Goal: Task Accomplishment & Management: Manage account settings

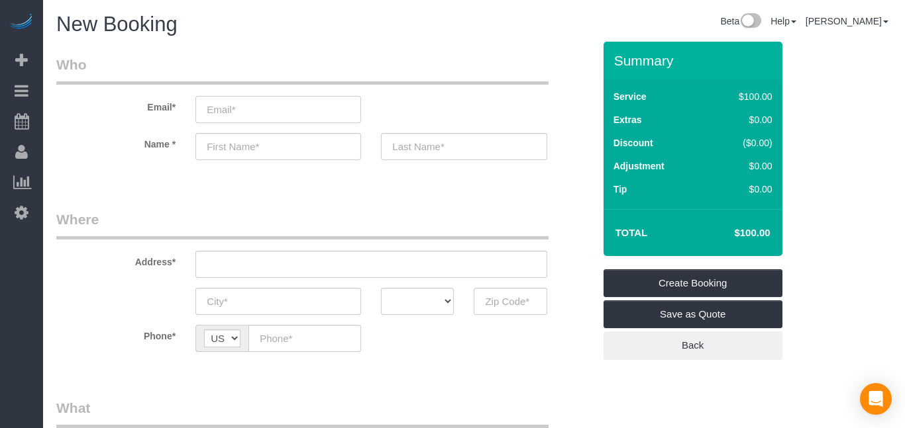
click at [291, 116] on input "email" at bounding box center [278, 109] width 166 height 27
type input "[EMAIL_ADDRESS][DOMAIN_NAME]"
click at [256, 152] on input "text" at bounding box center [278, 146] width 166 height 27
type input "[PERSON_NAME]"
click at [468, 152] on input "text" at bounding box center [464, 146] width 166 height 27
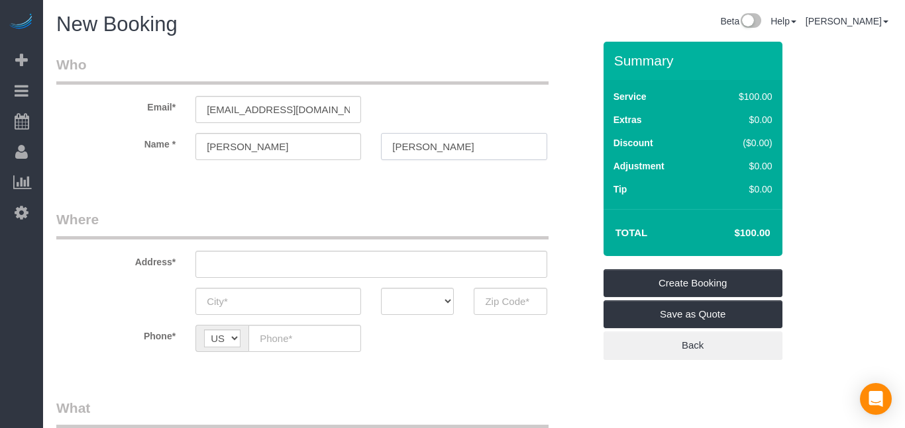
type input "[PERSON_NAME]"
click at [388, 258] on input "text" at bounding box center [370, 264] width 351 height 27
type input "[STREET_ADDRESS]"
click at [266, 307] on input "text" at bounding box center [278, 301] width 166 height 27
type input "Earlham"
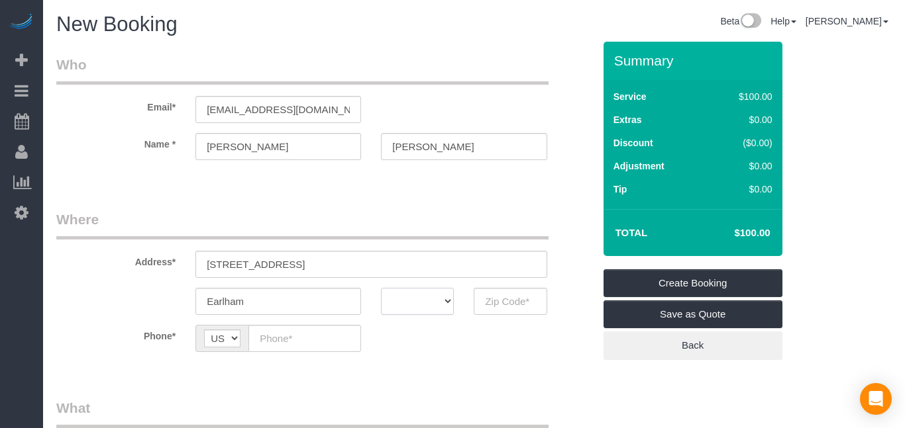
click at [450, 301] on select "AK AL AR AZ CA CO CT DC DE [GEOGRAPHIC_DATA] [GEOGRAPHIC_DATA] HI IA ID IL IN K…" at bounding box center [417, 301] width 73 height 27
select select "IA"
click at [381, 288] on select "AK AL AR AZ CA CO CT DC DE [GEOGRAPHIC_DATA] [GEOGRAPHIC_DATA] HI IA ID IL IN K…" at bounding box center [417, 301] width 73 height 27
click at [499, 305] on input "text" at bounding box center [509, 301] width 73 height 27
type input "50072"
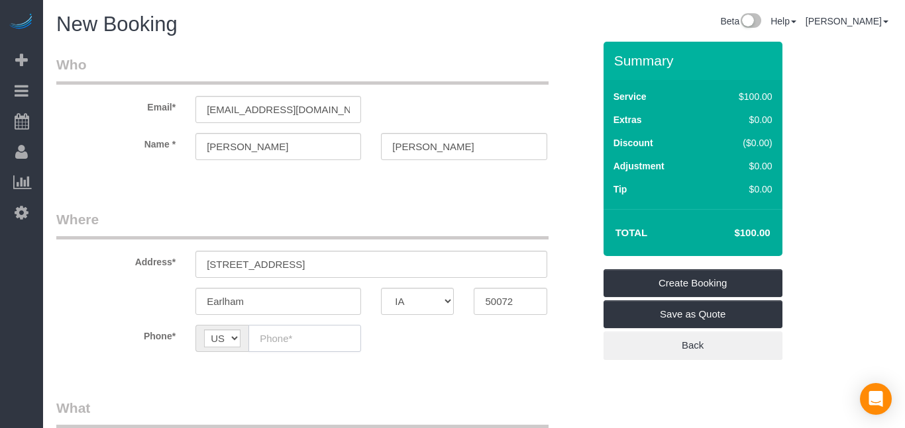
click at [295, 333] on input "text" at bounding box center [304, 338] width 113 height 27
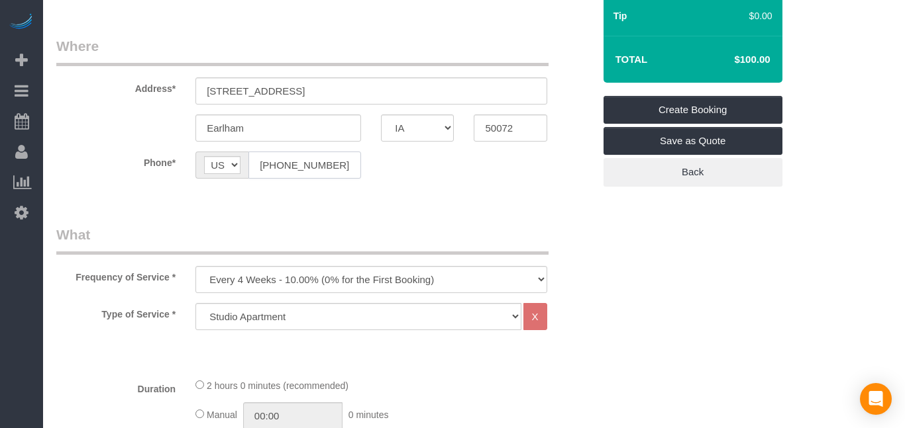
scroll to position [175, 0]
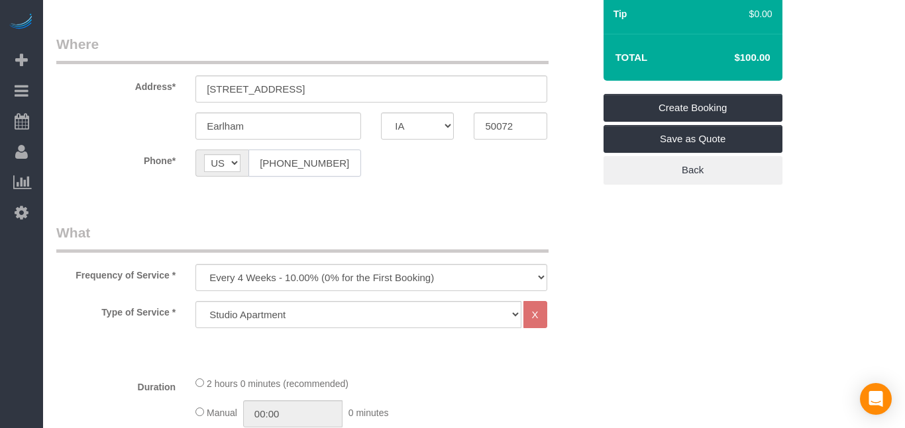
type input "[PHONE_NUMBER]"
click at [348, 271] on select "Every 6 Weeks (0% for the First Booking) One Time Every 8 Weeks (0% for the Fir…" at bounding box center [370, 277] width 351 height 27
select select "object:1121"
click at [195, 264] on select "Every 6 Weeks (0% for the First Booking) One Time Every 8 Weeks (0% for the Fir…" at bounding box center [370, 277] width 351 height 27
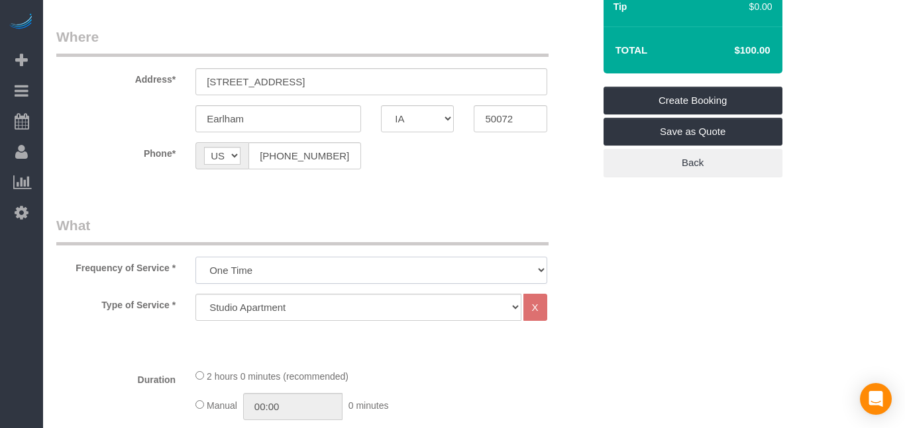
scroll to position [186, 0]
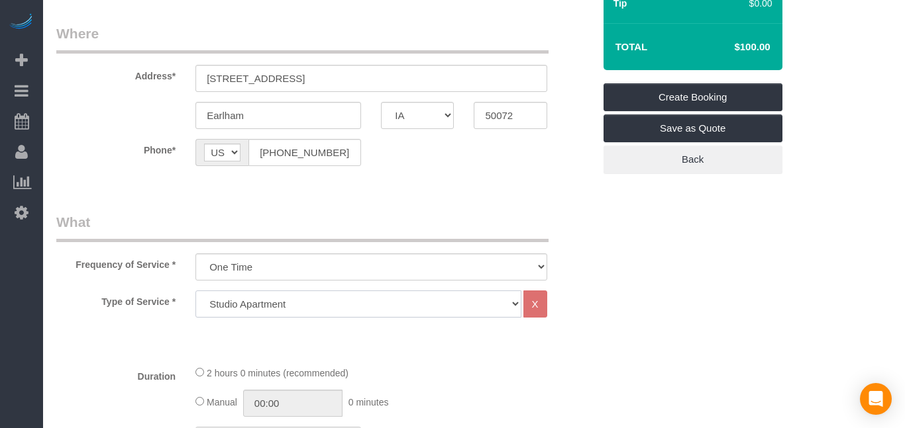
click at [409, 304] on select "Studio Apartment 1 Bedroom Home 2 Bedroom Home 3 Bedroom Home 4 Bedroom Home 5 …" at bounding box center [357, 304] width 325 height 27
select select "15"
click at [195, 291] on select "Studio Apartment 1 Bedroom Home 2 Bedroom Home 3 Bedroom Home 4 Bedroom Home 5 …" at bounding box center [357, 304] width 325 height 27
select select "1"
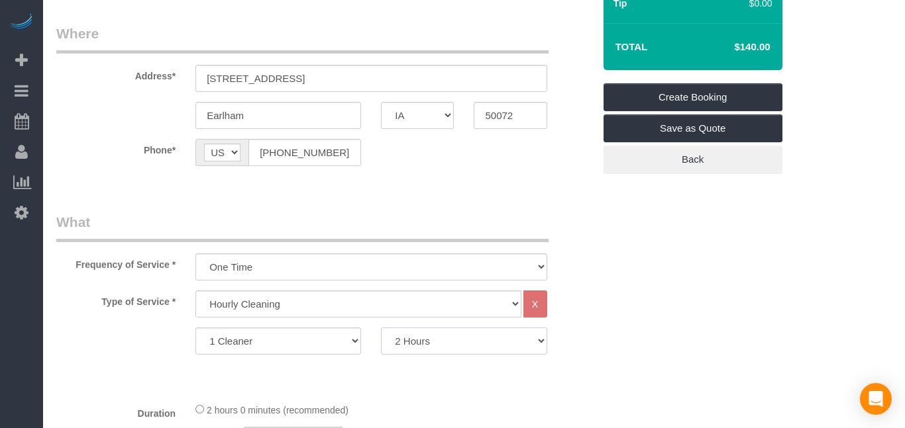
click at [540, 346] on select "2 Hours 3 Hours 4 Hours 5 Hours 6 Hours 7 Hours 8 Hours" at bounding box center [464, 341] width 166 height 27
select select "240"
click at [381, 328] on select "2 Hours 3 Hours 4 Hours 5 Hours 6 Hours 7 Hours 8 Hours" at bounding box center [464, 341] width 166 height 27
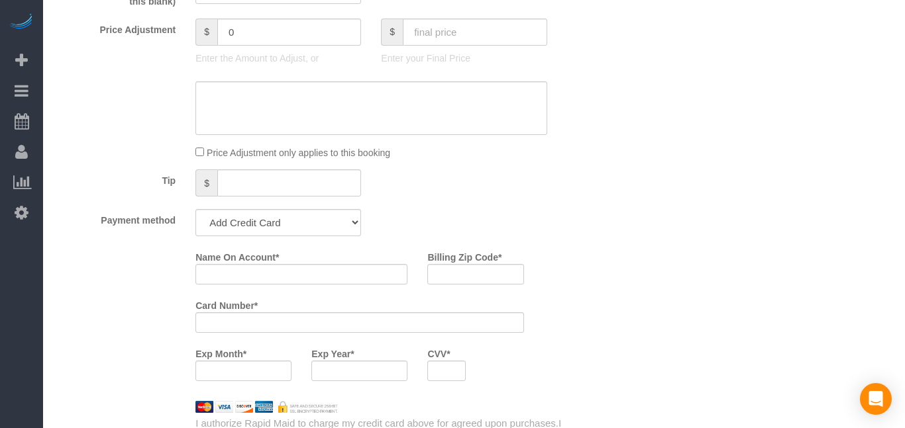
scroll to position [675, 0]
click at [347, 236] on fieldset "What Frequency of Service * Every 6 Weeks (0% for the First Booking) One Time E…" at bounding box center [324, 84] width 537 height 720
click at [358, 221] on select "Add Credit Card Cash Check Paypal" at bounding box center [278, 221] width 166 height 27
select select "string:paypal"
click at [195, 208] on select "Add Credit Card Cash Check Paypal" at bounding box center [278, 221] width 166 height 27
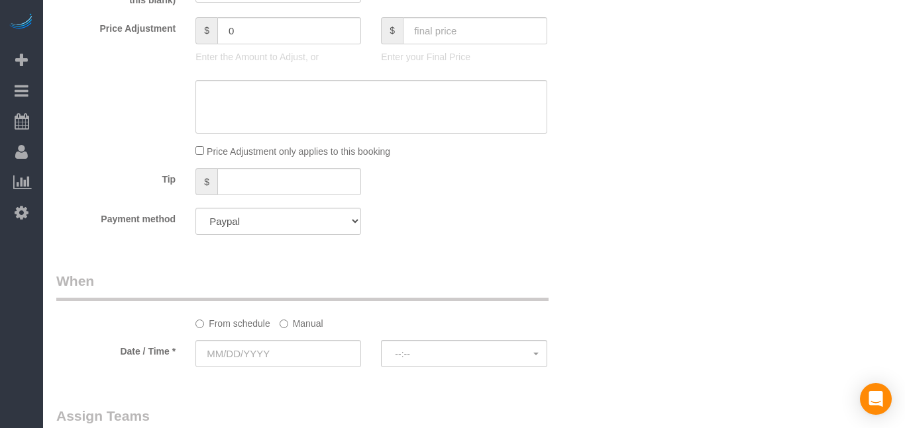
click at [489, 257] on div "Who Email* [EMAIL_ADDRESS][DOMAIN_NAME] Name * [PERSON_NAME] Where Address* [ST…" at bounding box center [324, 74] width 557 height 1415
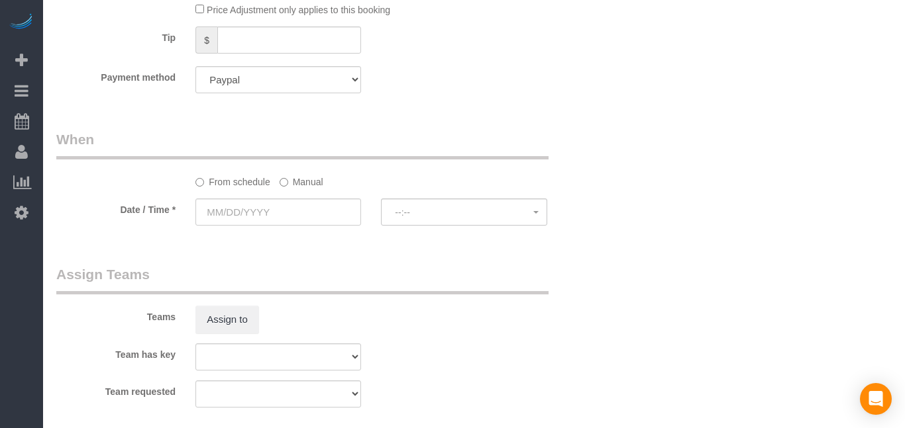
scroll to position [817, 0]
click at [313, 221] on input "text" at bounding box center [278, 211] width 166 height 27
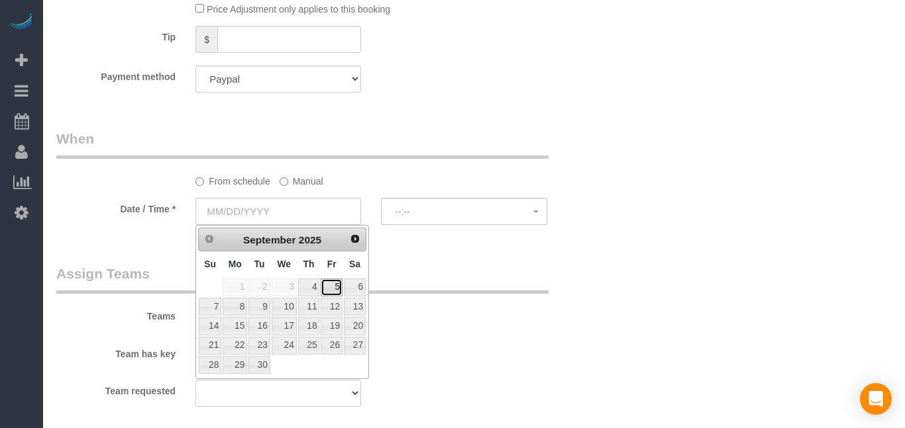
click at [339, 291] on link "5" at bounding box center [330, 288] width 21 height 18
type input "[DATE]"
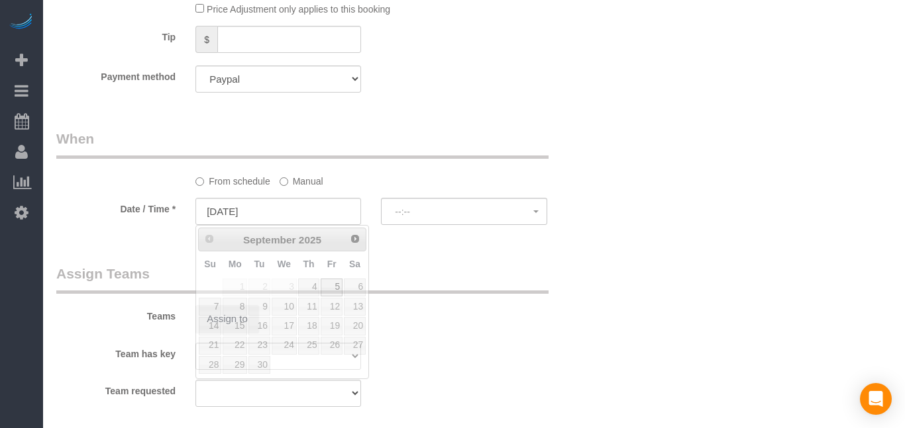
select select "spot1"
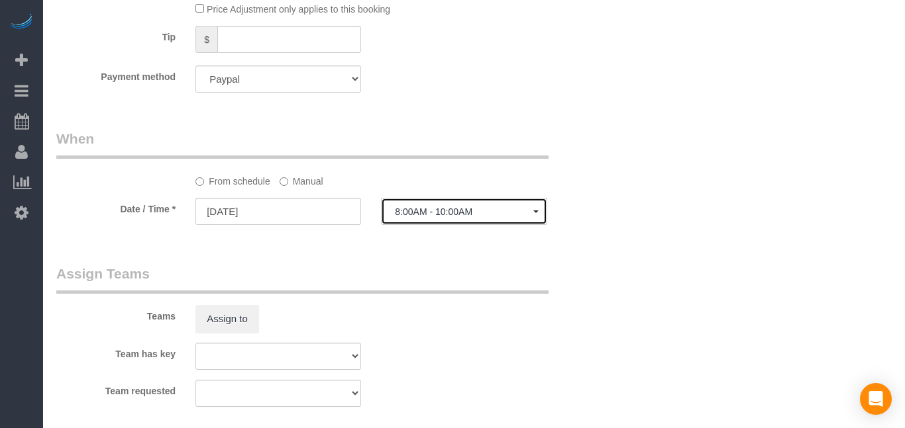
click at [515, 215] on span "8:00AM - 10:00AM" at bounding box center [464, 212] width 138 height 11
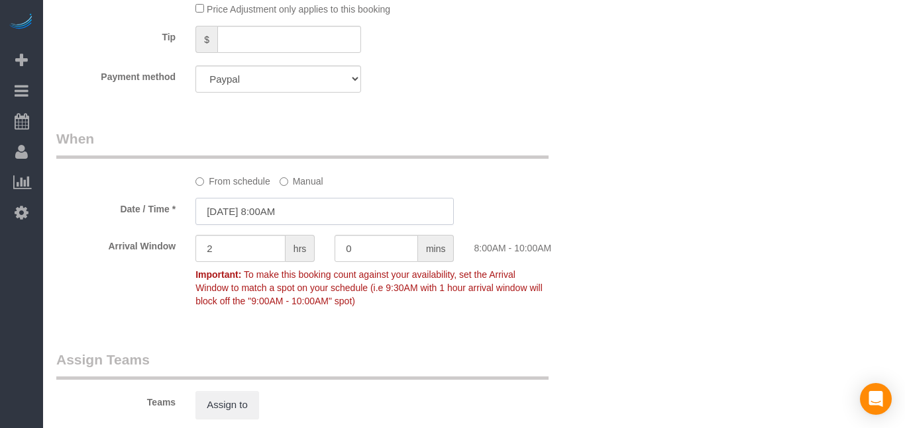
click at [261, 217] on input "[DATE] 8:00AM" at bounding box center [324, 211] width 258 height 27
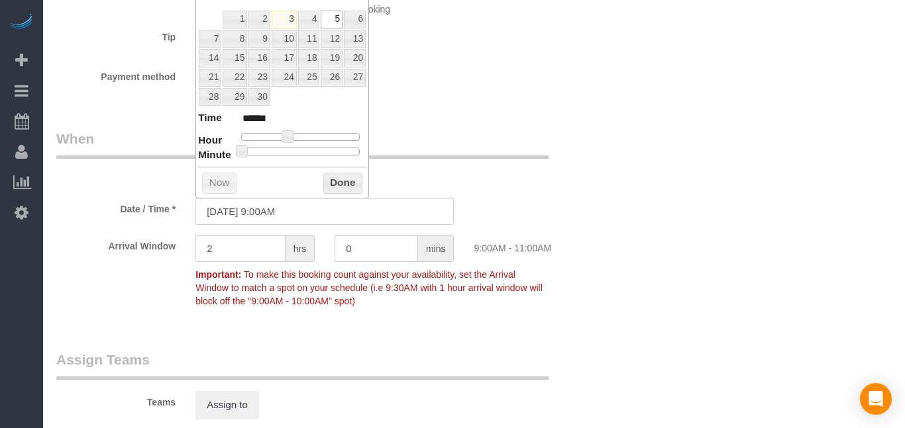
click at [270, 215] on input "[DATE] 9:00AM" at bounding box center [324, 211] width 258 height 27
type input "[DATE] 9:30AM"
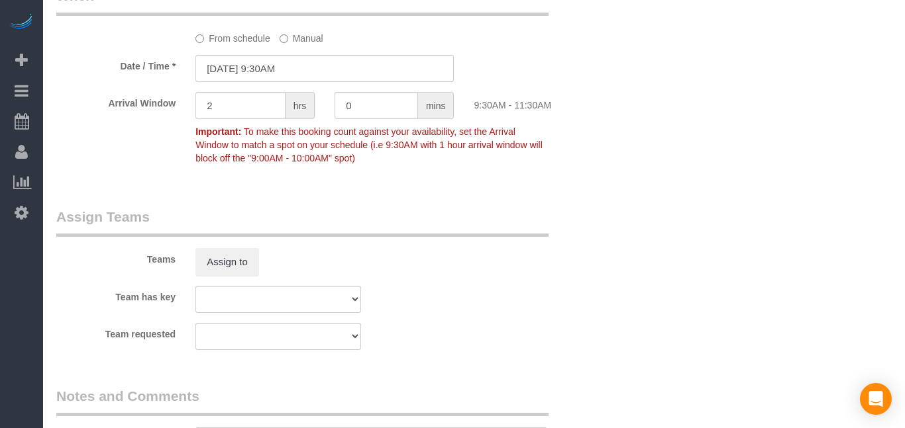
scroll to position [965, 0]
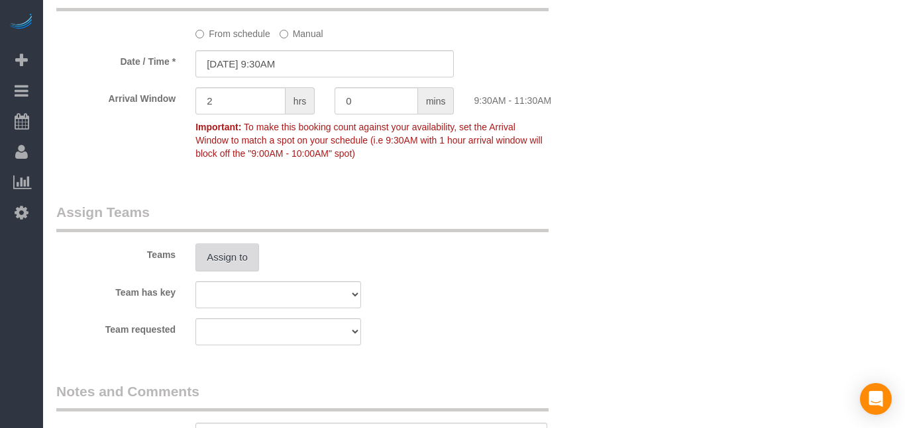
click at [241, 261] on button "Assign to" at bounding box center [227, 258] width 64 height 28
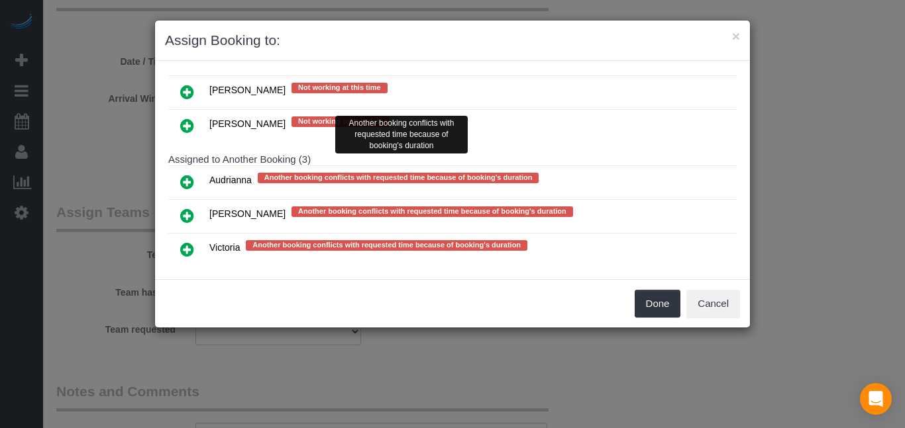
scroll to position [342, 0]
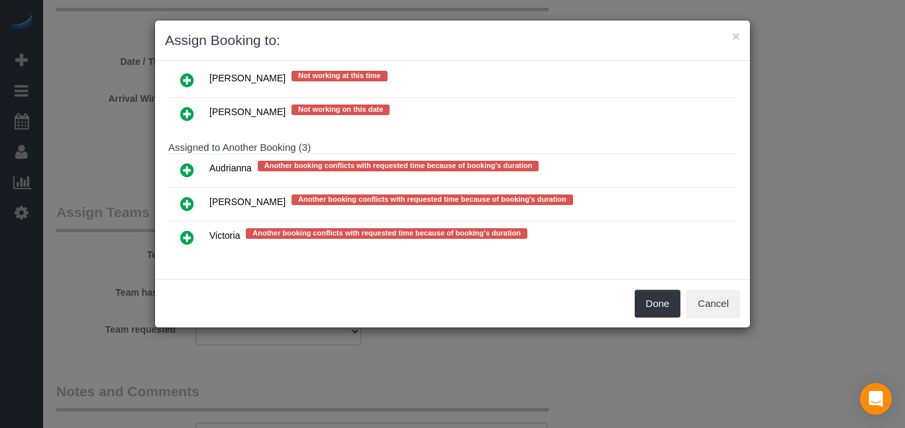
click at [187, 166] on icon at bounding box center [187, 170] width 14 height 16
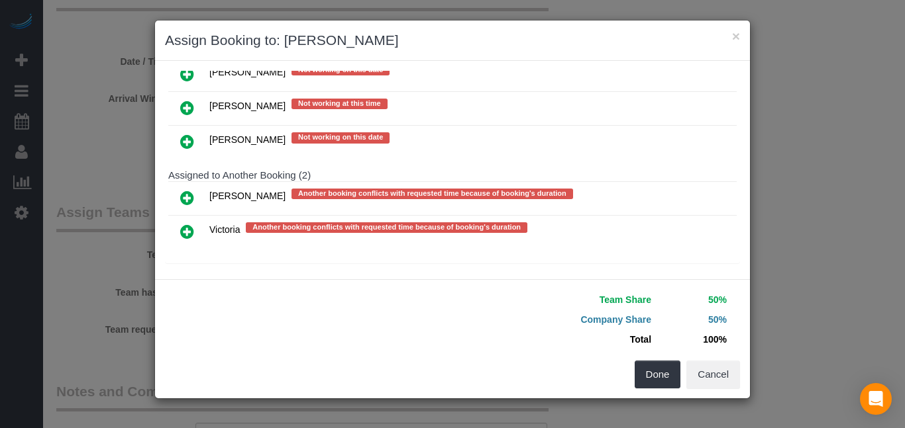
click at [190, 229] on icon at bounding box center [187, 232] width 14 height 16
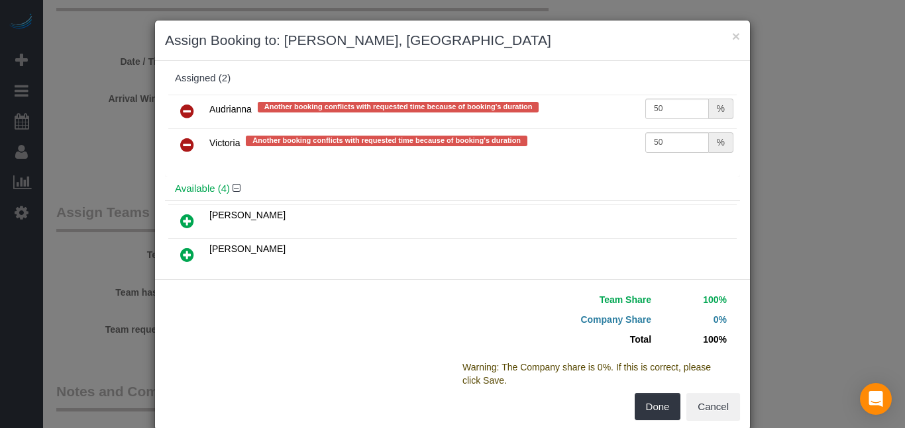
scroll to position [1, 0]
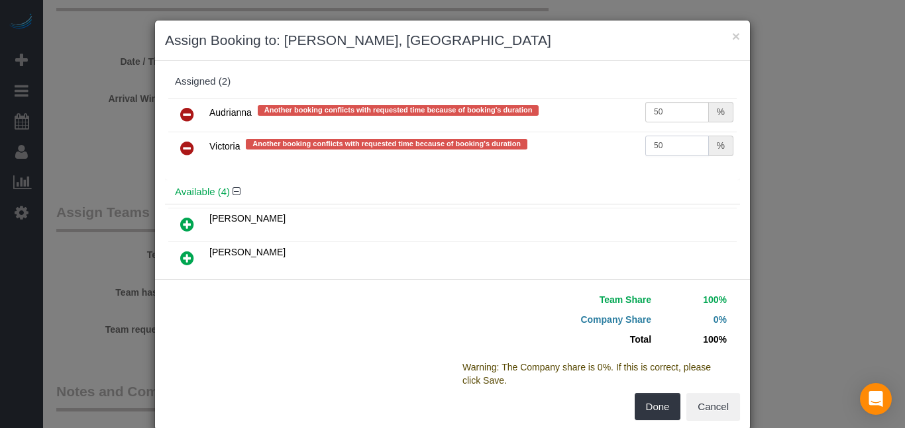
click at [688, 146] on input "50" at bounding box center [677, 146] width 64 height 21
click at [685, 113] on input "50" at bounding box center [677, 112] width 64 height 21
type input "5"
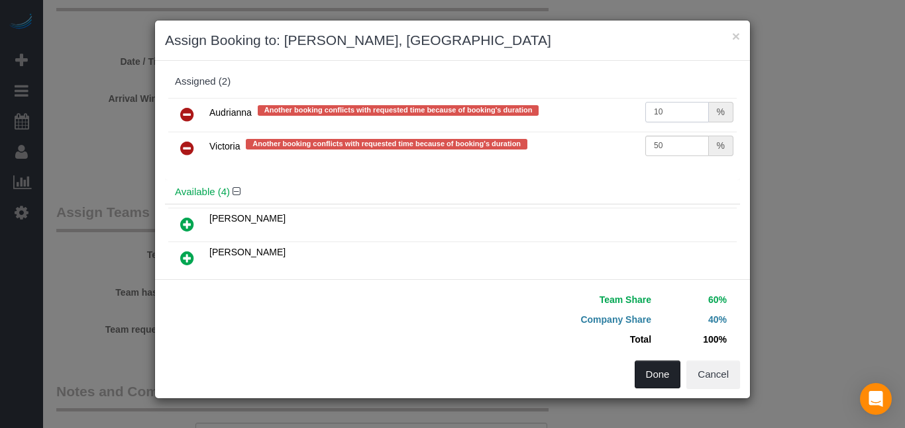
type input "10"
click at [659, 377] on button "Done" at bounding box center [657, 375] width 46 height 28
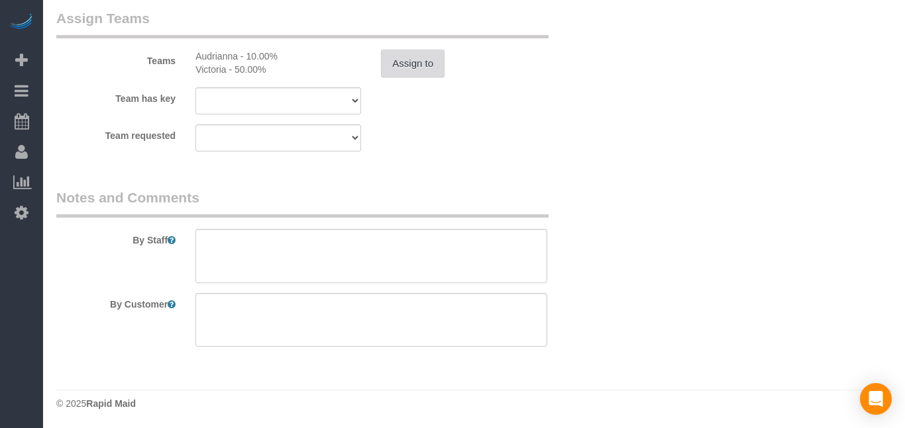
scroll to position [1160, 0]
click at [417, 301] on textarea at bounding box center [370, 319] width 351 height 54
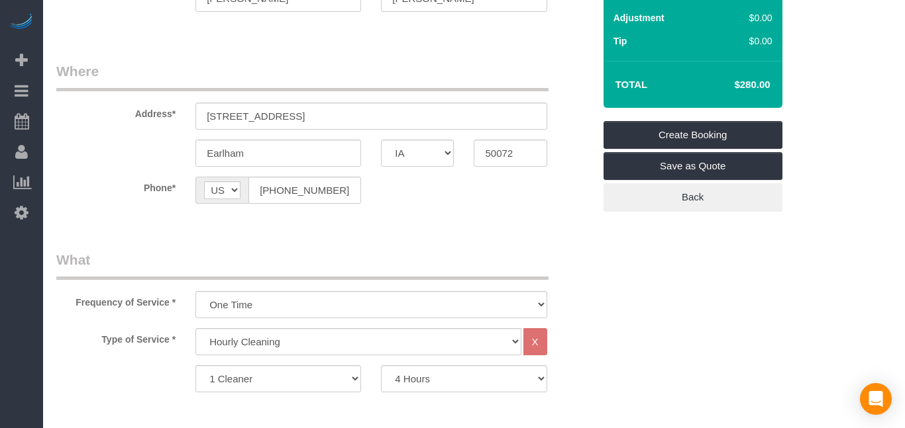
type textarea "Will meet you there to let you in. House has been remodeled so pretty dusty. Cl…"
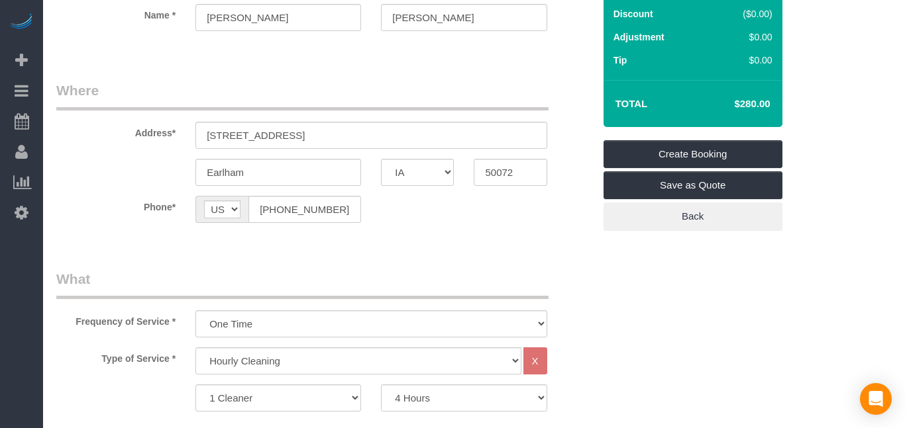
scroll to position [119, 0]
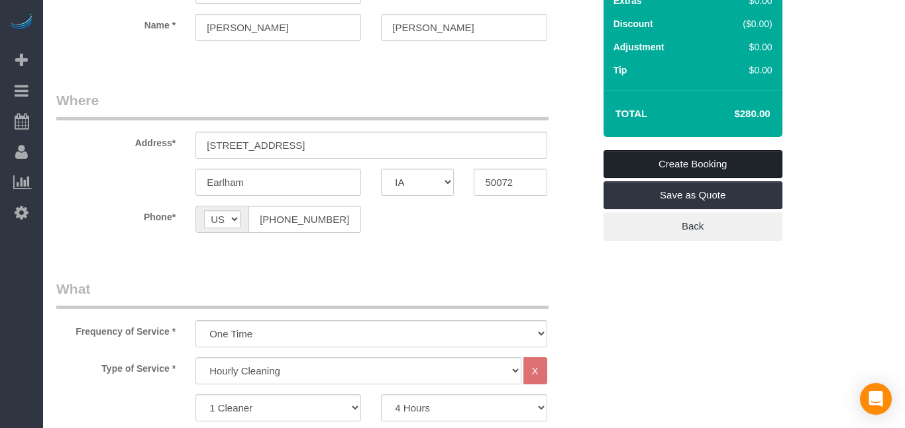
click at [748, 160] on link "Create Booking" at bounding box center [692, 164] width 179 height 28
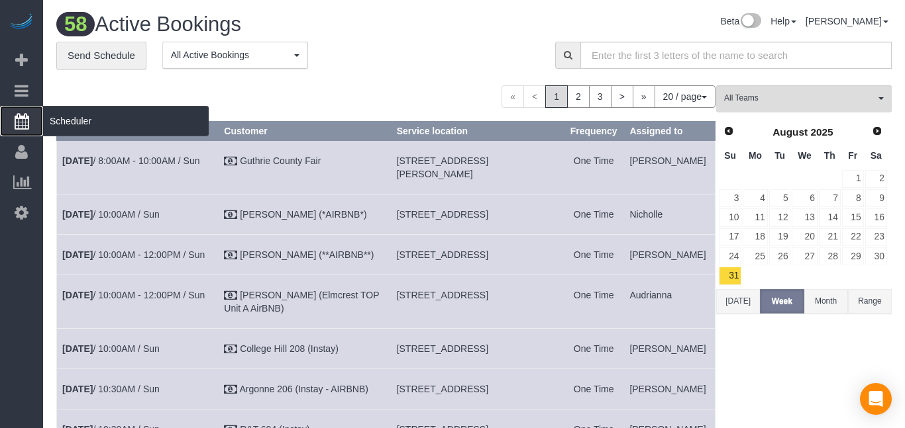
click at [25, 124] on icon at bounding box center [22, 121] width 15 height 16
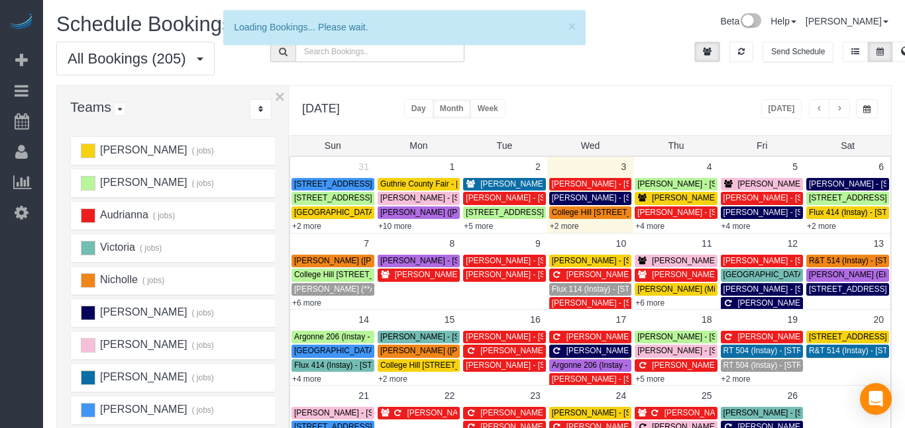
click at [904, 141] on div "× Loading Bookings... Please wait. Schedule Bookings Beta Help Help Docs Take a…" at bounding box center [473, 361] width 861 height 723
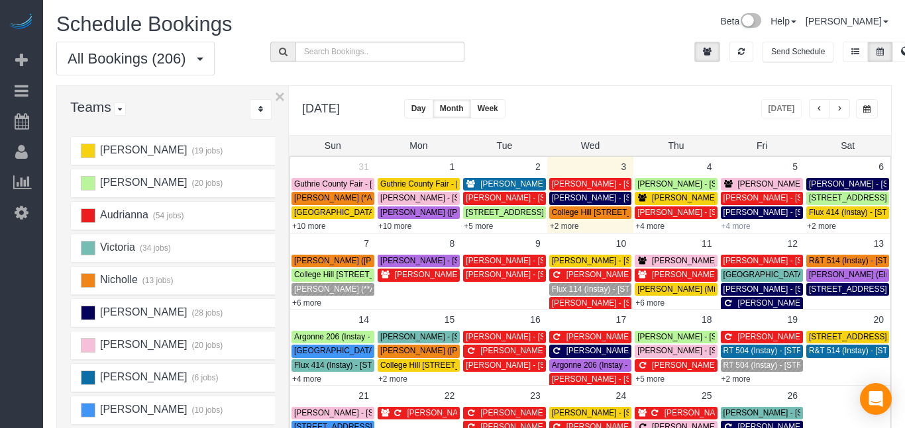
scroll to position [46, 0]
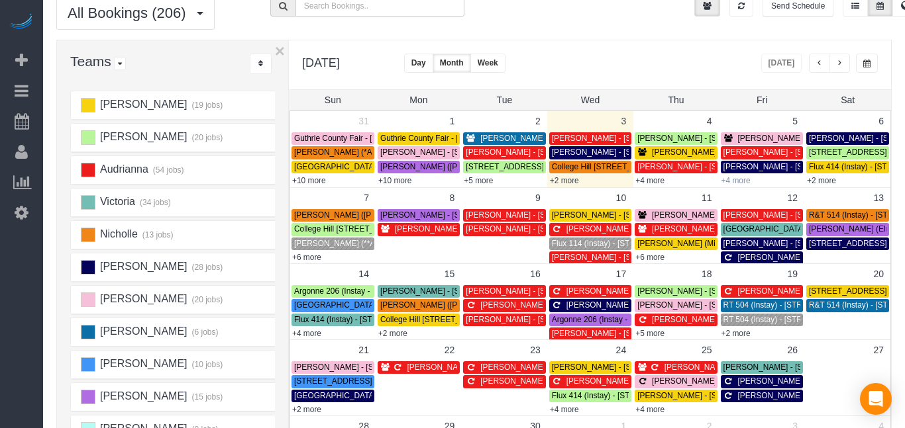
click at [740, 182] on link "+4 more" at bounding box center [735, 180] width 29 height 9
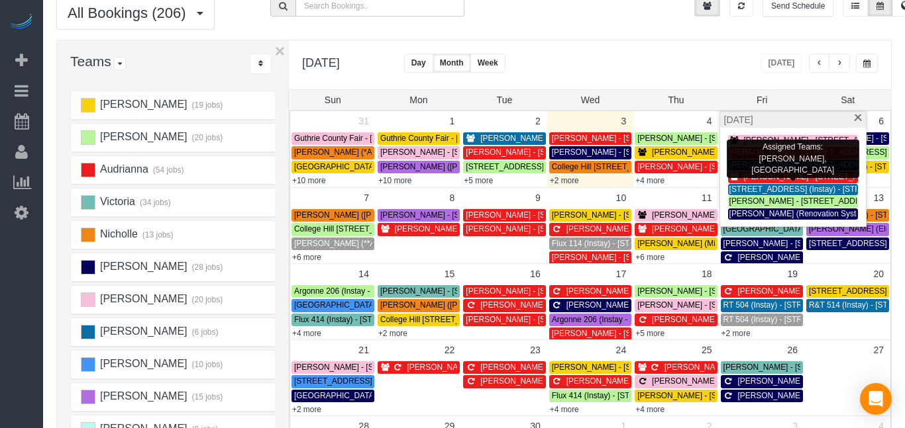
click at [755, 181] on span "[PERSON_NAME] - [STREET_ADDRESS]" at bounding box center [819, 176] width 150 height 9
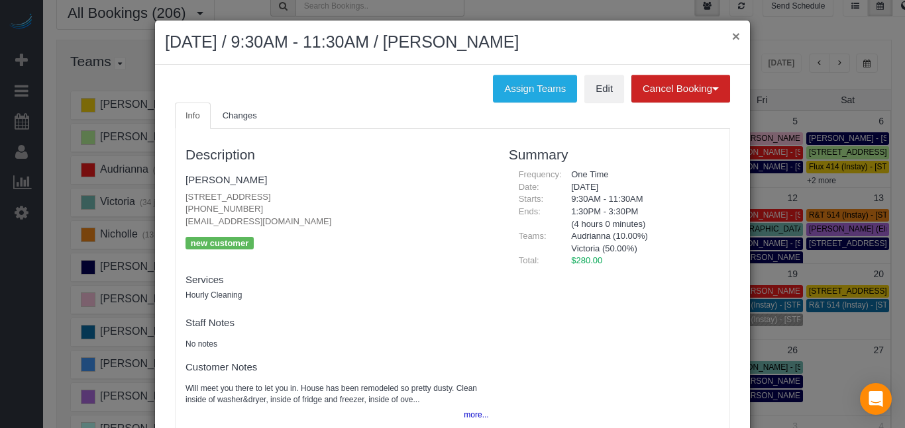
click at [736, 36] on button "×" at bounding box center [736, 36] width 8 height 14
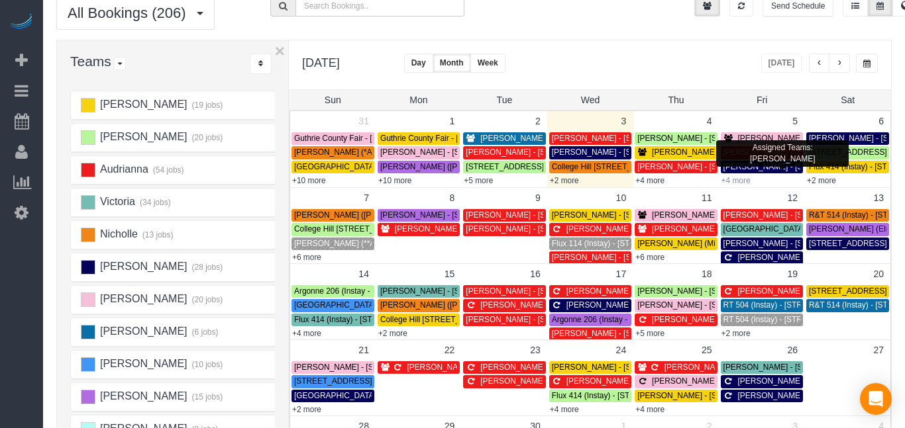
click at [736, 179] on link "+4 more" at bounding box center [735, 180] width 29 height 9
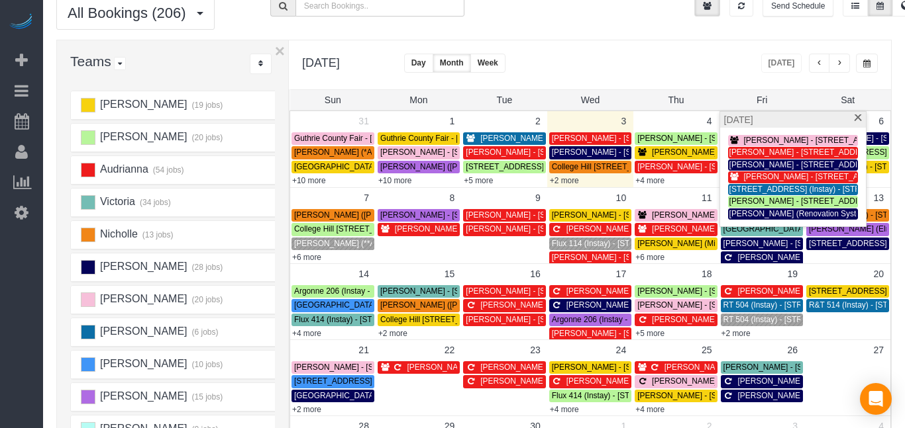
click at [583, 138] on span "[PERSON_NAME] - [STREET_ADDRESS][PERSON_NAME][PERSON_NAME]" at bounding box center [691, 138] width 279 height 9
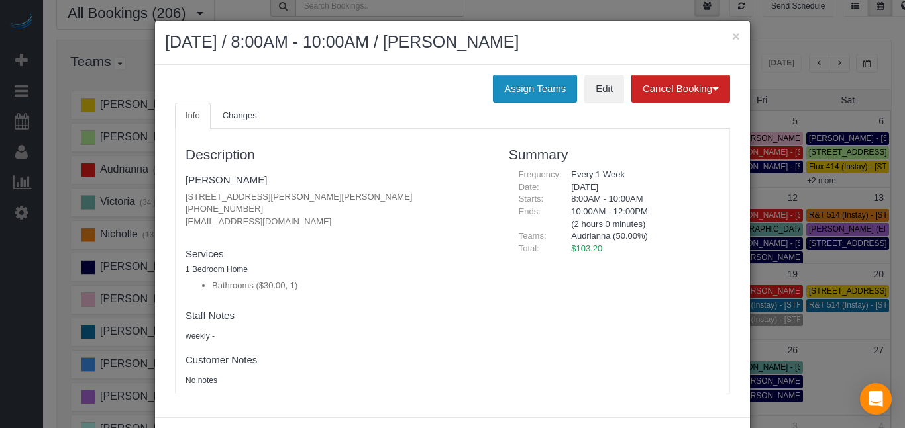
click at [517, 92] on button "Assign Teams" at bounding box center [535, 89] width 84 height 28
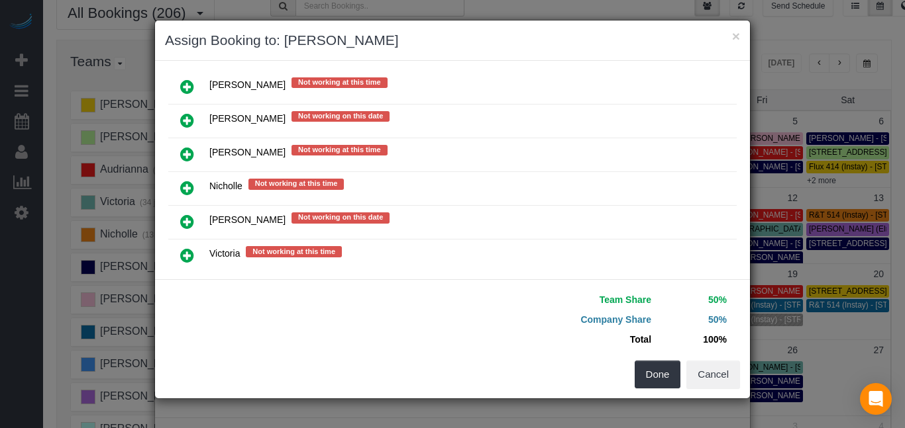
scroll to position [324, 0]
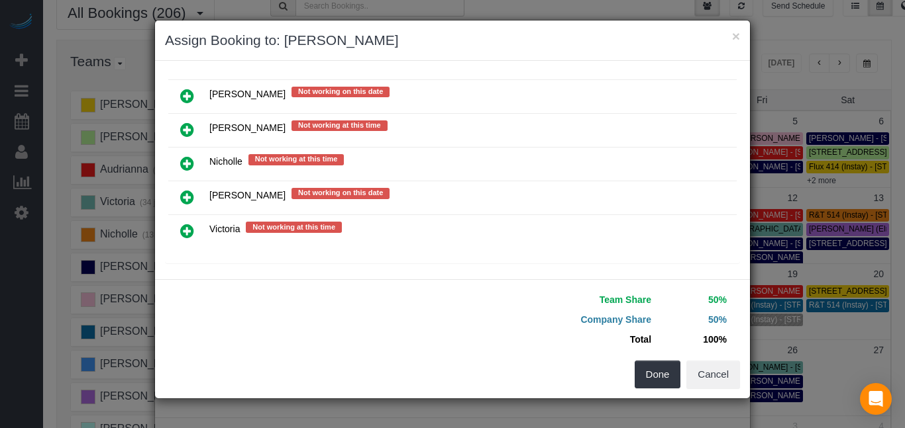
click at [181, 235] on link at bounding box center [187, 232] width 31 height 26
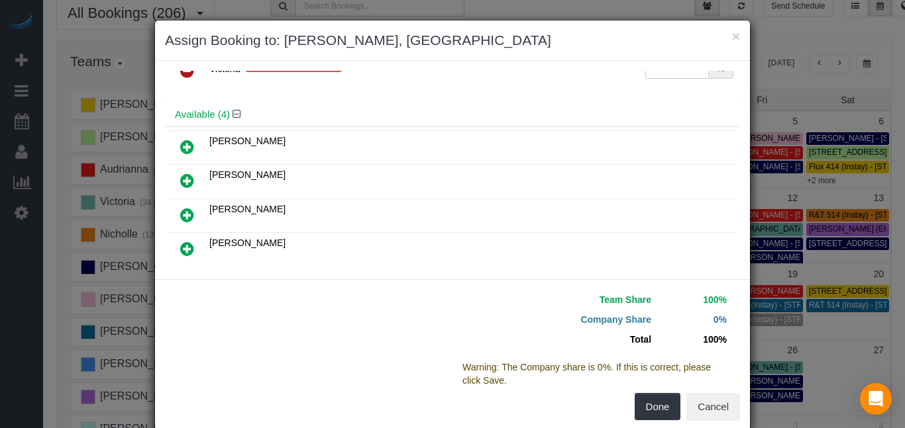
scroll to position [0, 0]
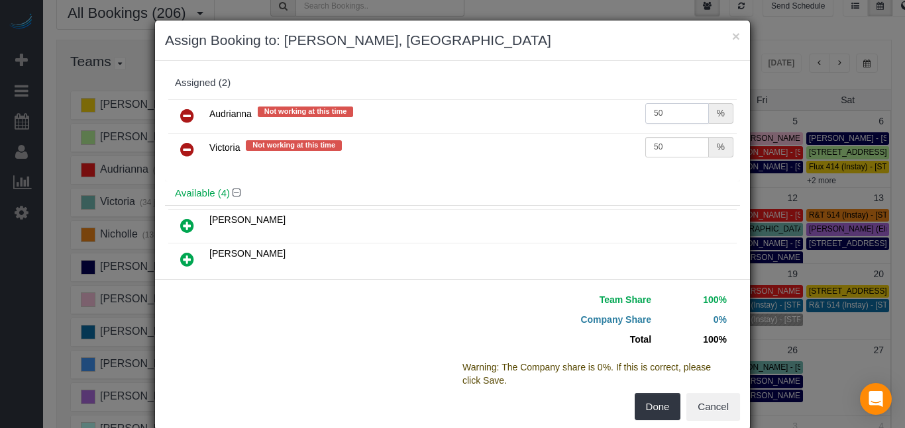
click at [690, 119] on input "50" at bounding box center [677, 113] width 64 height 21
type input "5"
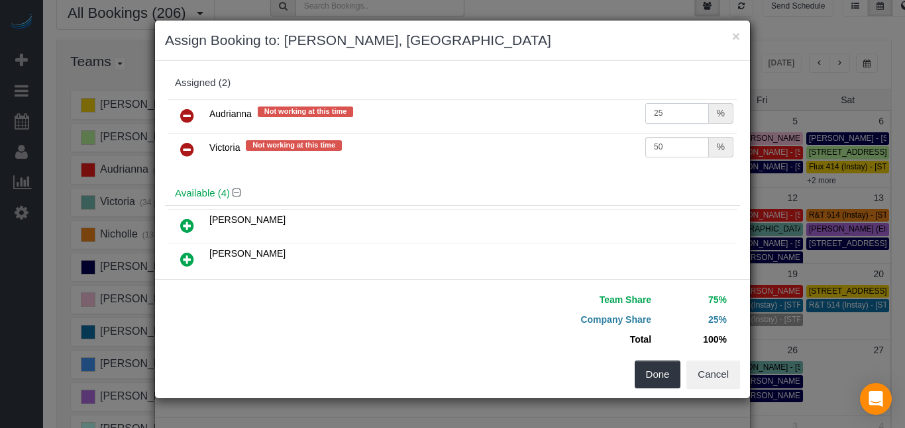
type input "25"
click at [689, 155] on input "50" at bounding box center [677, 147] width 64 height 21
type input "5"
type input "25"
click at [652, 375] on button "Done" at bounding box center [657, 375] width 46 height 28
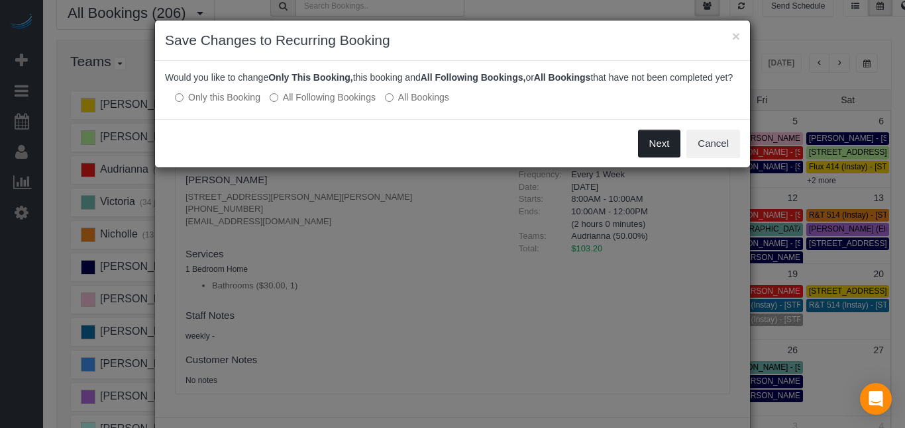
click at [650, 146] on button "Next" at bounding box center [659, 144] width 43 height 28
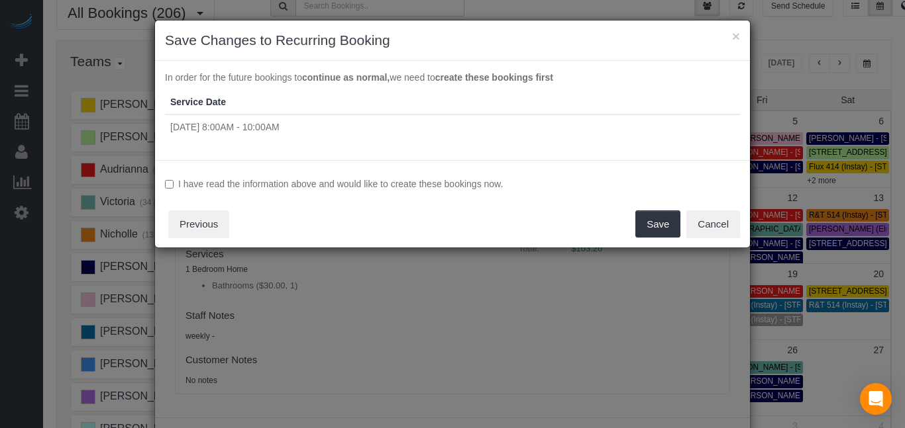
click at [383, 187] on label "I have read the information above and would like to create these bookings now." at bounding box center [452, 183] width 575 height 13
click at [650, 218] on button "Save" at bounding box center [657, 225] width 45 height 28
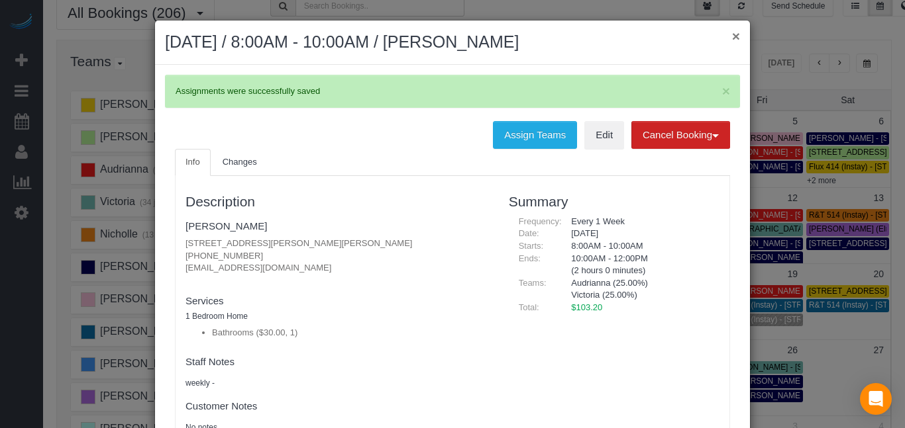
click at [733, 36] on button "×" at bounding box center [736, 36] width 8 height 14
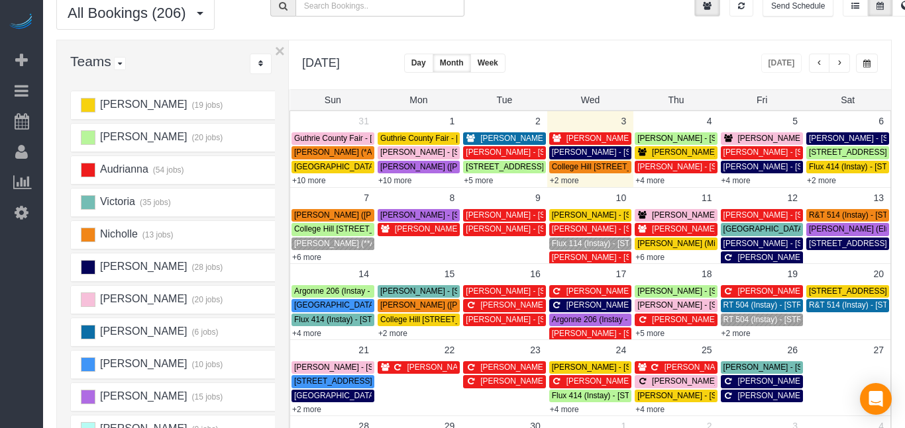
drag, startPoint x: 904, startPoint y: 38, endPoint x: 904, endPoint y: 56, distance: 17.9
click at [904, 56] on html "Beta Add Booking Bookings Active Bookings Cancelled Bookings Quote Inquiries Do…" at bounding box center [452, 168] width 905 height 428
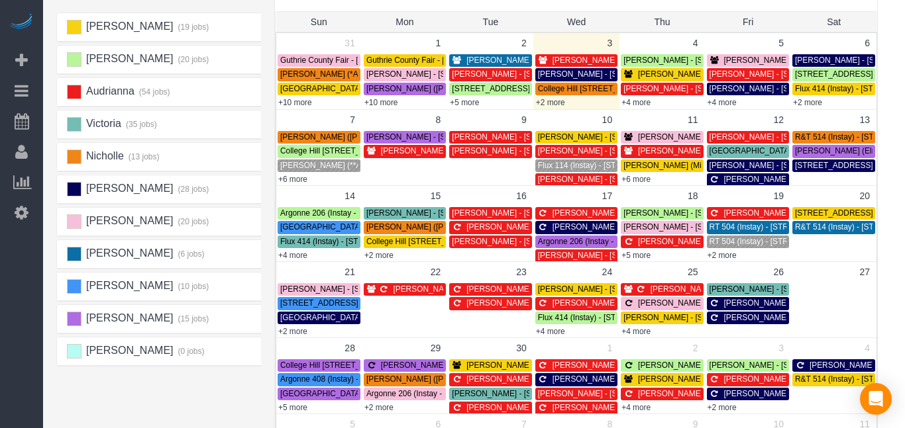
scroll to position [138, 16]
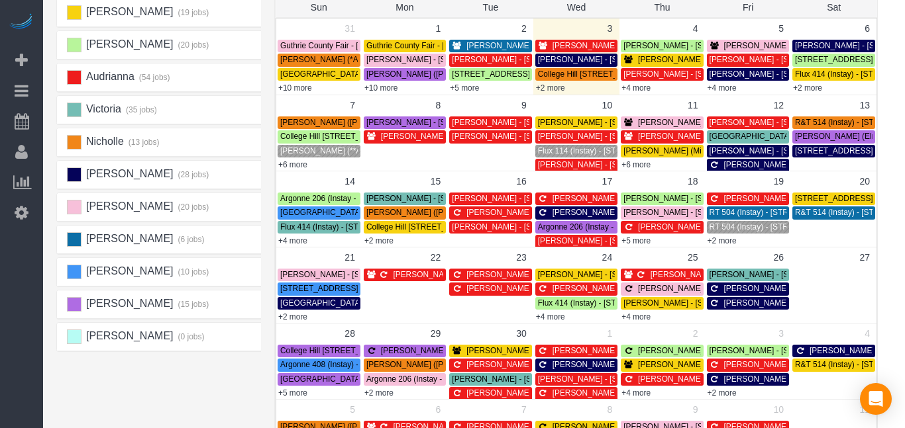
drag, startPoint x: 904, startPoint y: 73, endPoint x: 904, endPoint y: 109, distance: 36.4
click at [891, 109] on html "Beta Add Booking Bookings Active Bookings Cancelled Bookings Quote Inquiries Do…" at bounding box center [438, 76] width 905 height 428
click at [722, 91] on link "+4 more" at bounding box center [721, 87] width 29 height 9
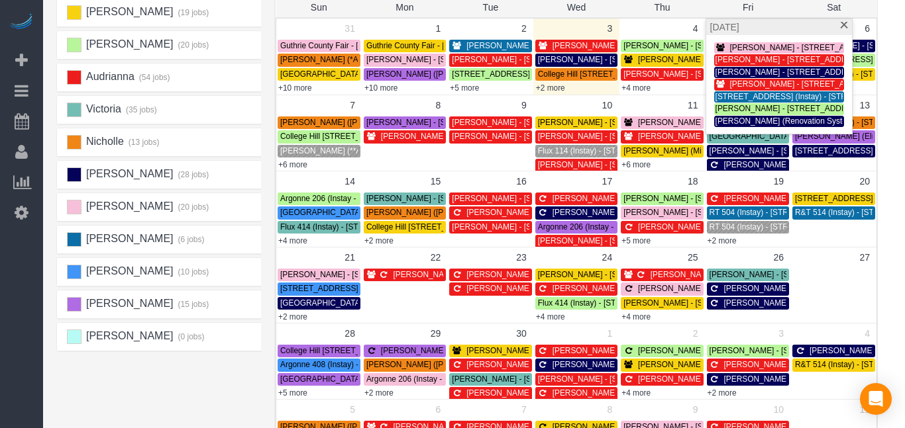
click at [738, 50] on span "[PERSON_NAME] - [STREET_ADDRESS]" at bounding box center [805, 47] width 150 height 9
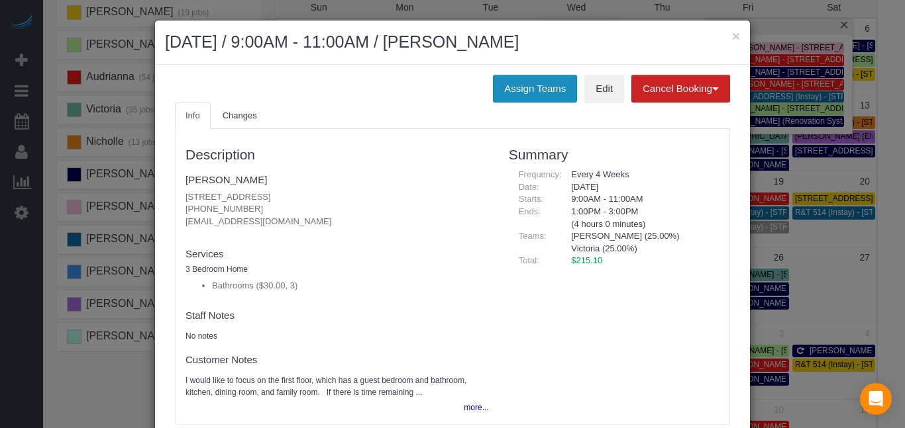
click at [556, 93] on button "Assign Teams" at bounding box center [535, 89] width 84 height 28
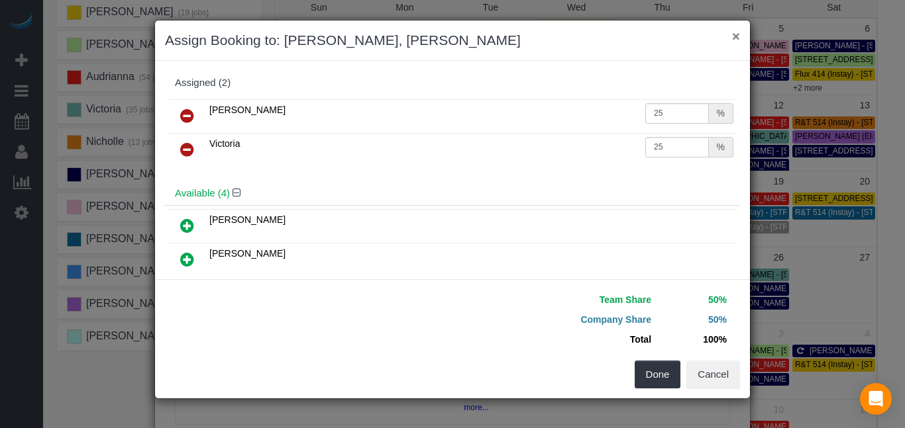
click at [737, 37] on button "×" at bounding box center [736, 36] width 8 height 14
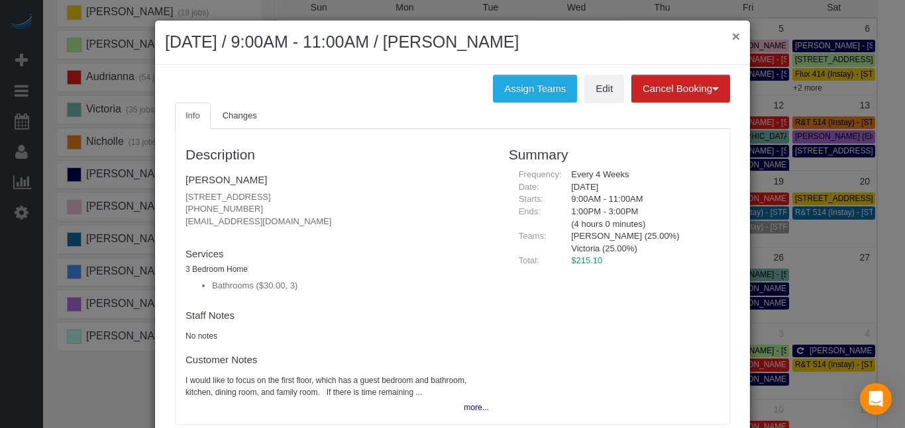
click at [734, 32] on button "×" at bounding box center [736, 36] width 8 height 14
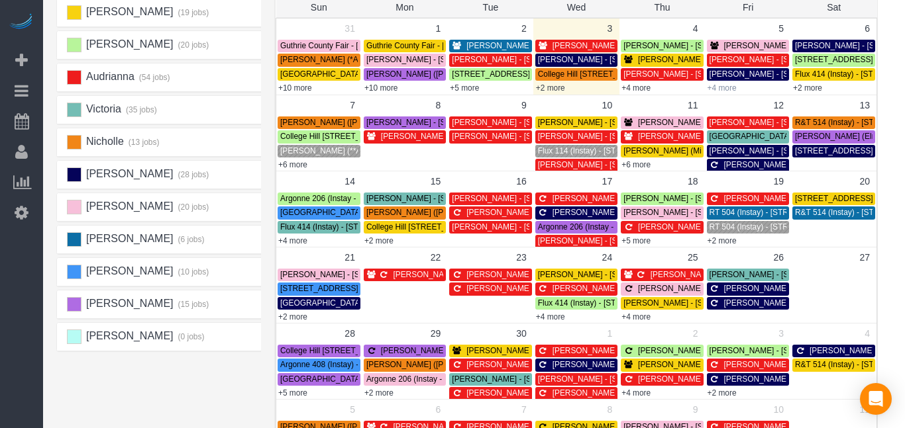
click at [728, 86] on link "+4 more" at bounding box center [721, 87] width 29 height 9
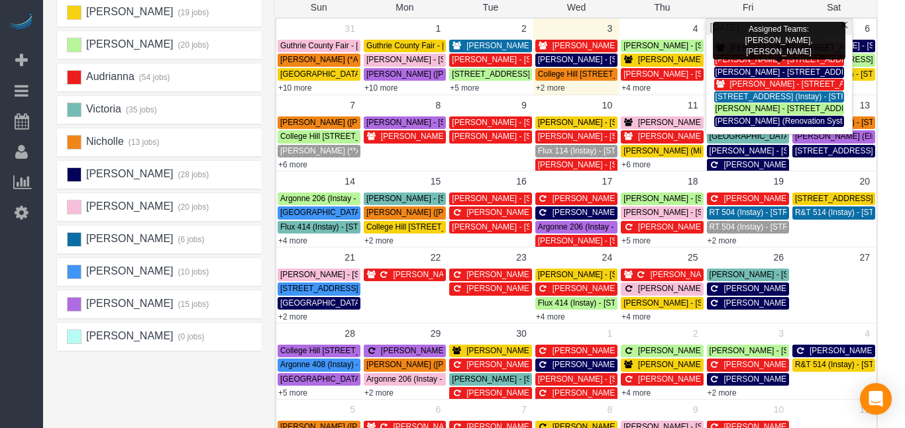
click at [805, 52] on span "[PERSON_NAME] - [STREET_ADDRESS]" at bounding box center [805, 47] width 150 height 9
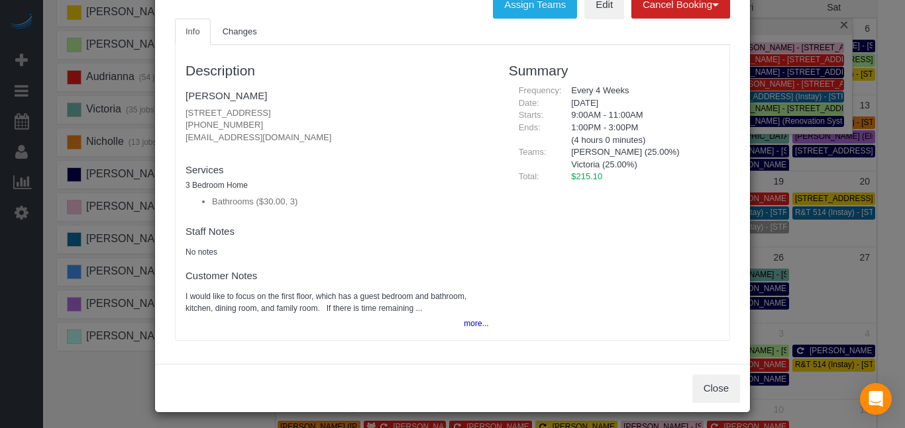
scroll to position [89, 0]
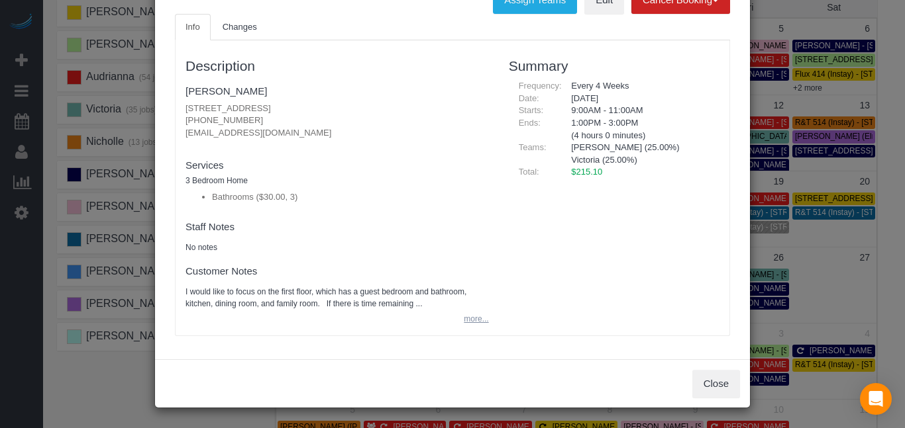
click at [469, 320] on button "more..." at bounding box center [472, 319] width 32 height 19
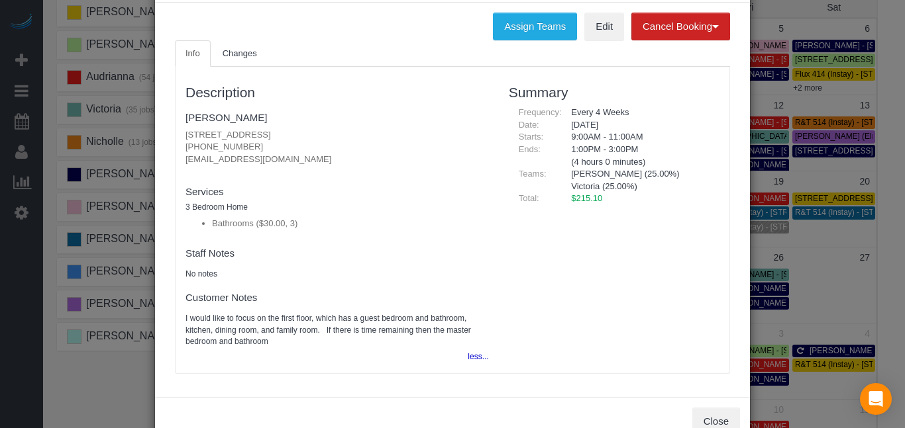
scroll to position [0, 0]
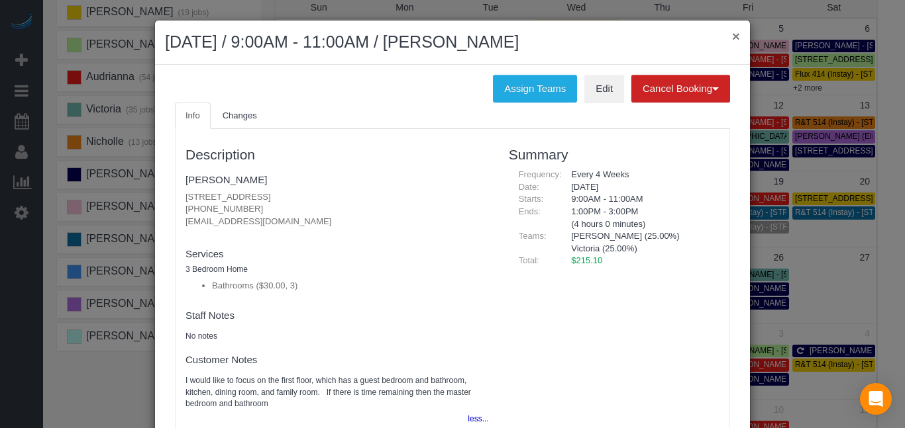
click at [733, 35] on button "×" at bounding box center [736, 36] width 8 height 14
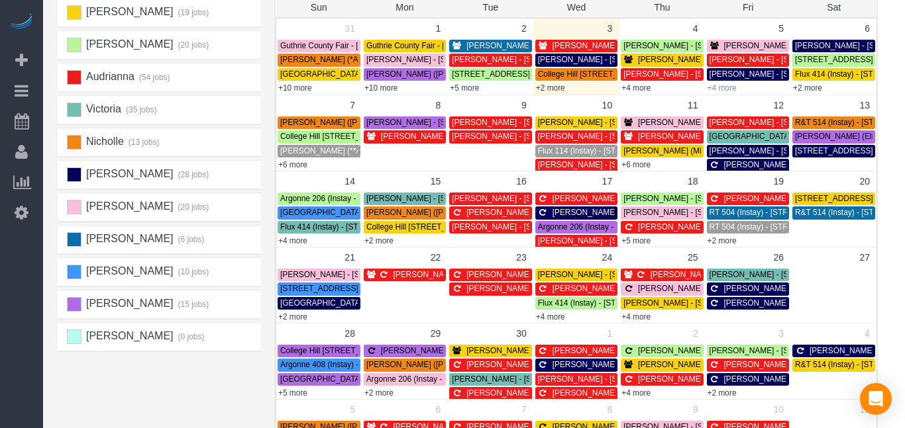
click at [723, 89] on link "+4 more" at bounding box center [721, 87] width 29 height 9
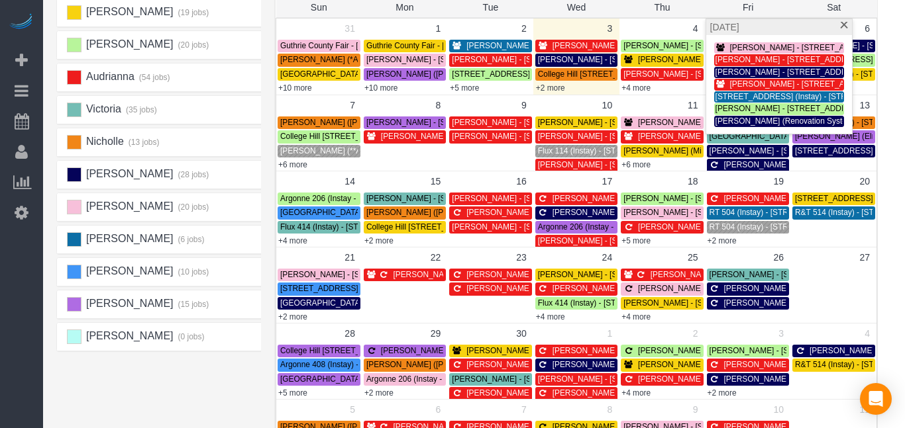
click at [738, 48] on span "[PERSON_NAME] - [STREET_ADDRESS]" at bounding box center [805, 47] width 150 height 9
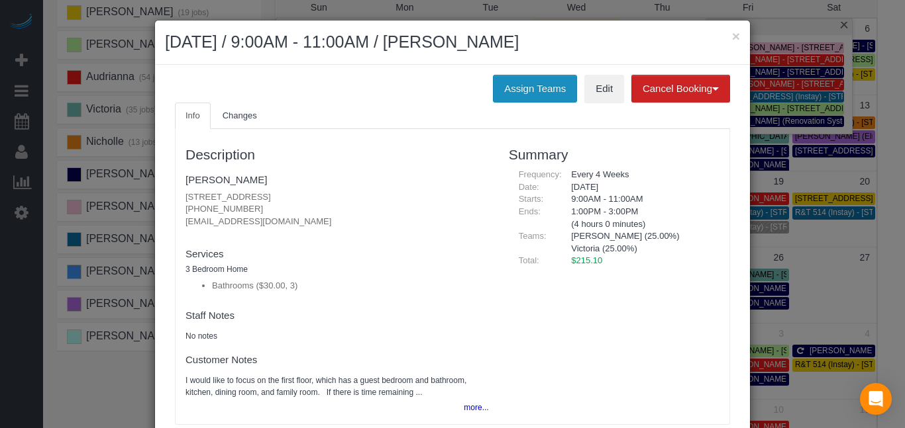
click at [511, 90] on button "Assign Teams" at bounding box center [535, 89] width 84 height 28
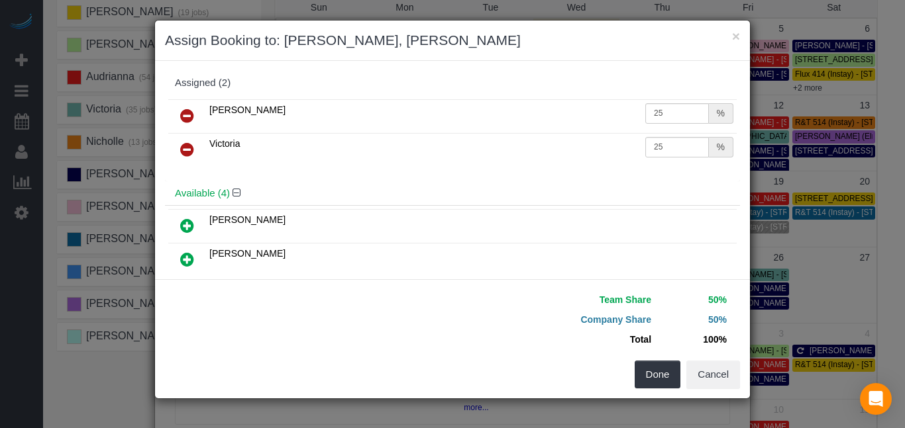
click at [181, 151] on icon at bounding box center [187, 150] width 14 height 16
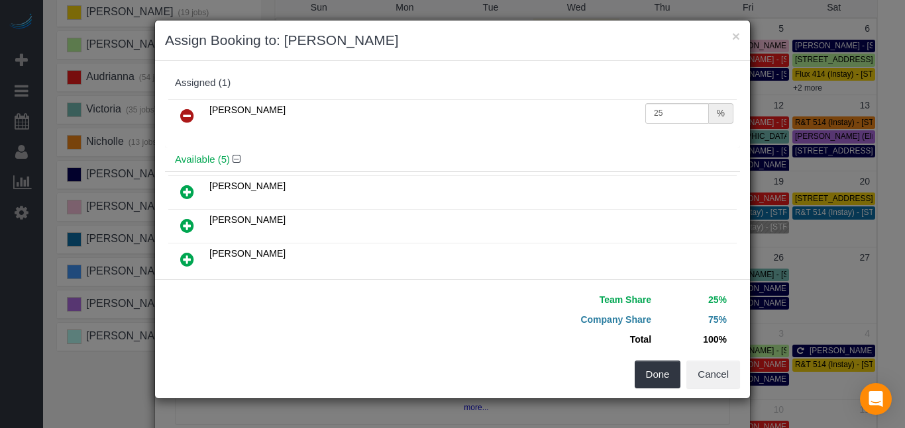
click at [188, 192] on icon at bounding box center [187, 192] width 14 height 16
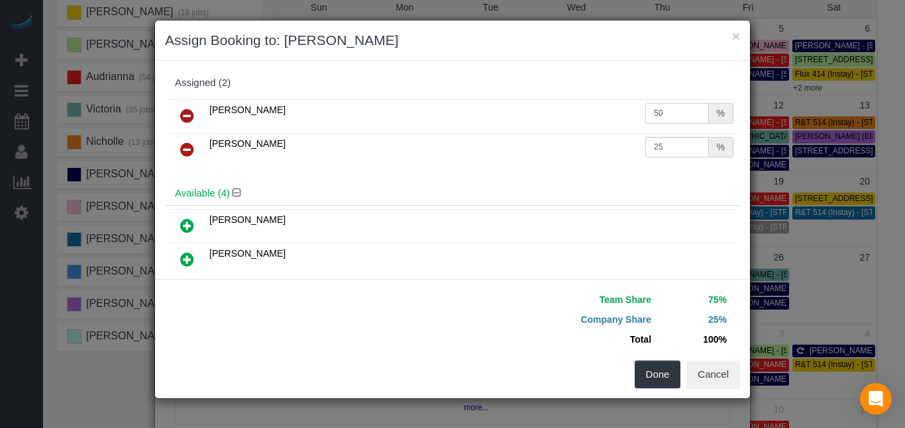
click at [686, 115] on input "50" at bounding box center [677, 113] width 64 height 21
type input "5"
type input "25"
click at [660, 374] on button "Done" at bounding box center [657, 375] width 46 height 28
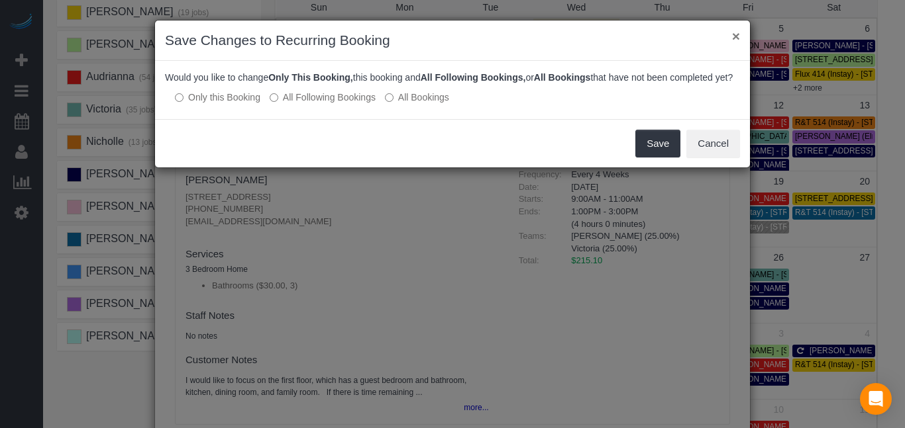
click at [739, 35] on button "×" at bounding box center [736, 36] width 8 height 14
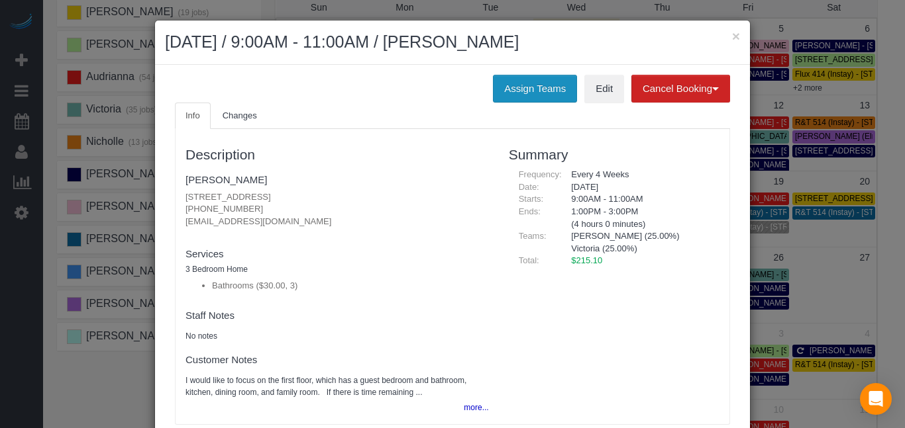
click at [535, 97] on button "Assign Teams" at bounding box center [535, 89] width 84 height 28
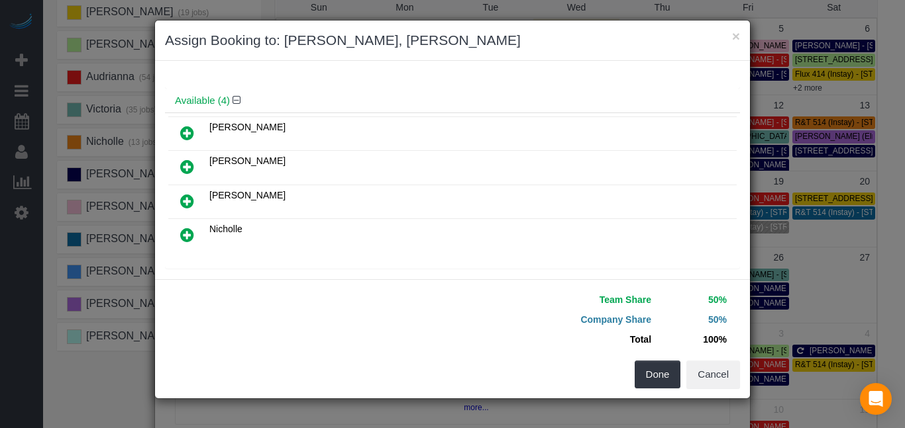
click at [184, 211] on link at bounding box center [187, 202] width 31 height 26
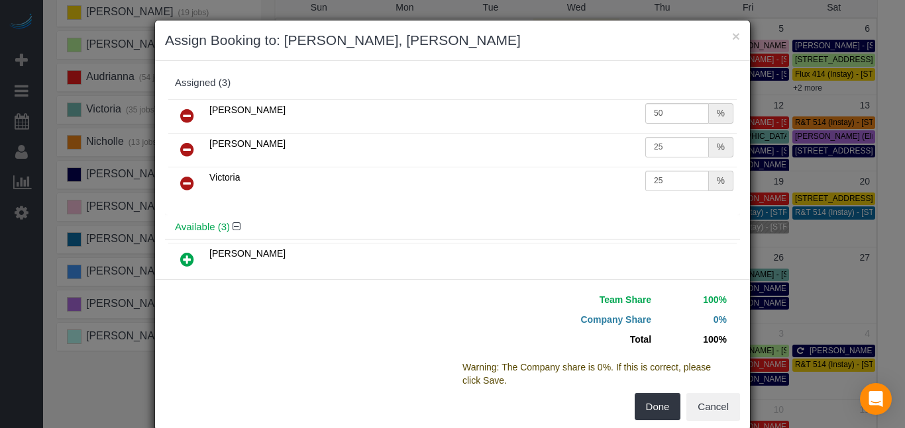
click at [186, 183] on icon at bounding box center [187, 183] width 14 height 16
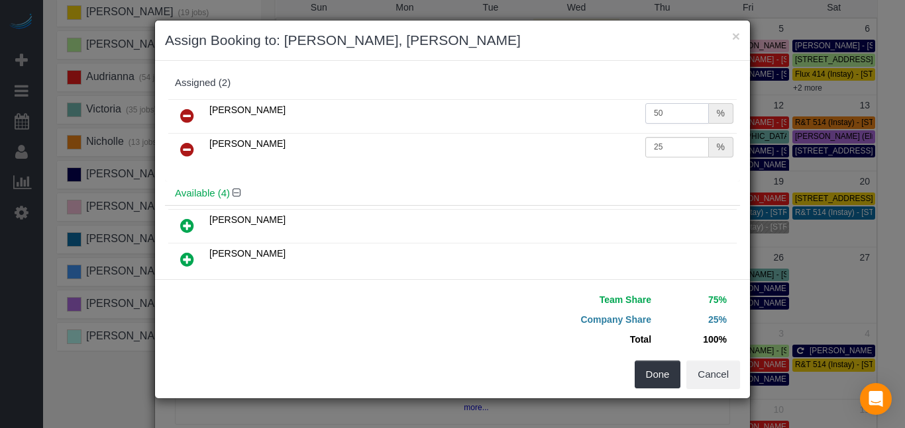
click at [686, 117] on input "50" at bounding box center [677, 113] width 64 height 21
type input "5"
type input "25"
click at [648, 369] on button "Done" at bounding box center [657, 375] width 46 height 28
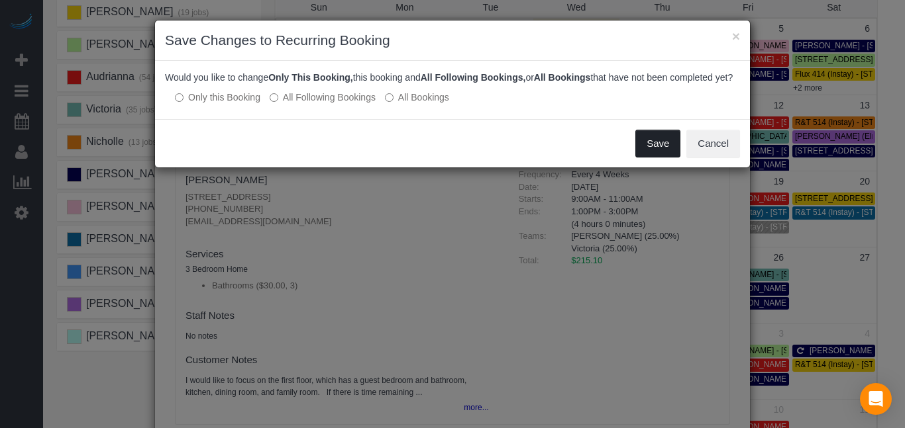
click at [664, 157] on button "Save" at bounding box center [657, 144] width 45 height 28
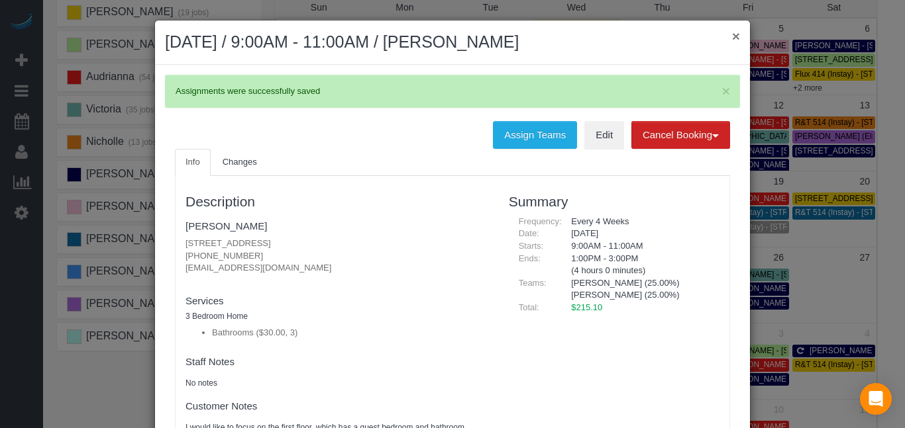
click at [734, 37] on button "×" at bounding box center [736, 36] width 8 height 14
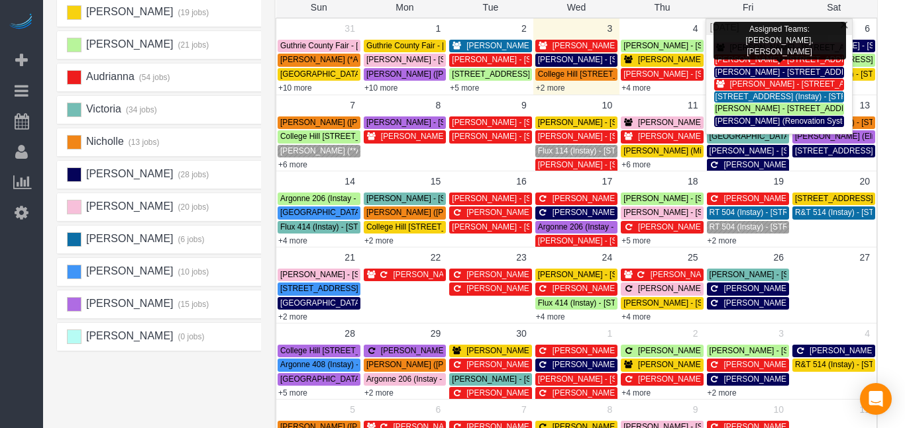
click at [763, 48] on span "[PERSON_NAME] - [STREET_ADDRESS]" at bounding box center [805, 47] width 150 height 9
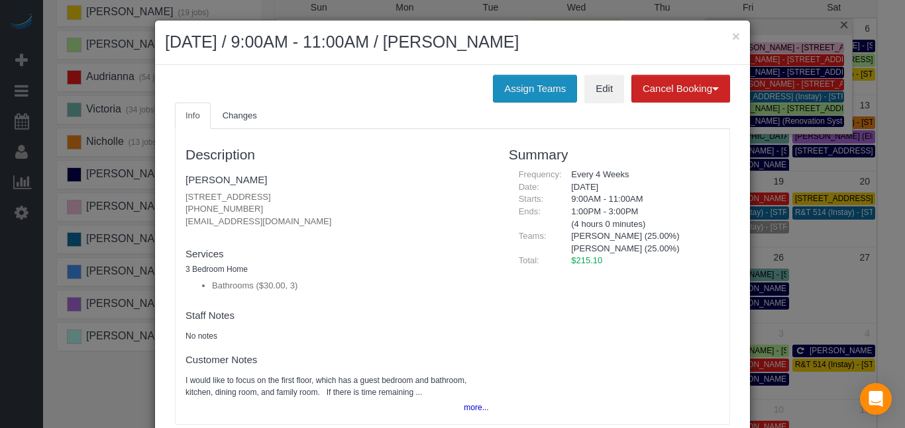
click at [513, 97] on button "Assign Teams" at bounding box center [535, 89] width 84 height 28
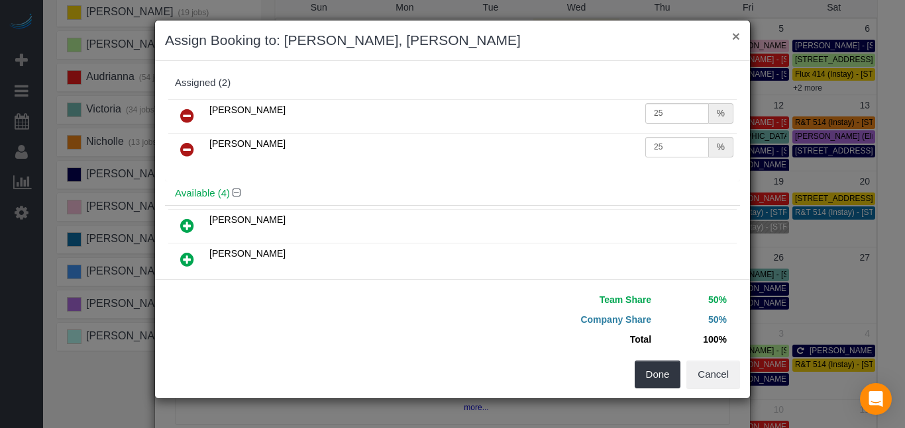
click at [735, 38] on button "×" at bounding box center [736, 36] width 8 height 14
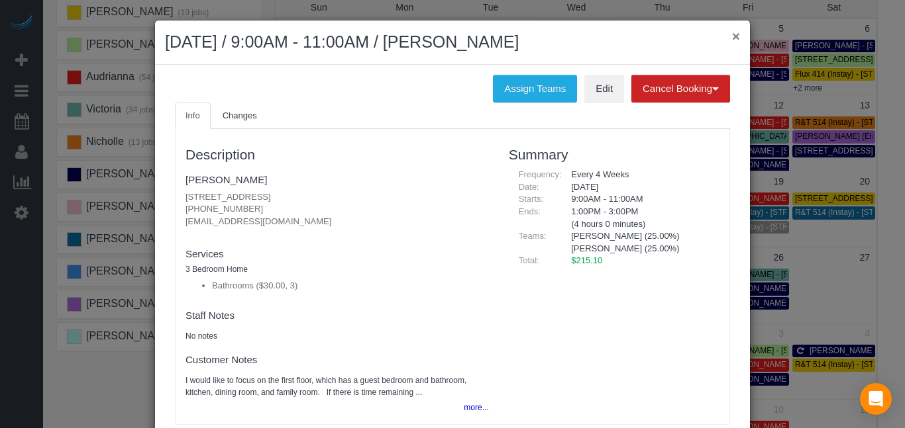
click at [735, 38] on button "×" at bounding box center [736, 36] width 8 height 14
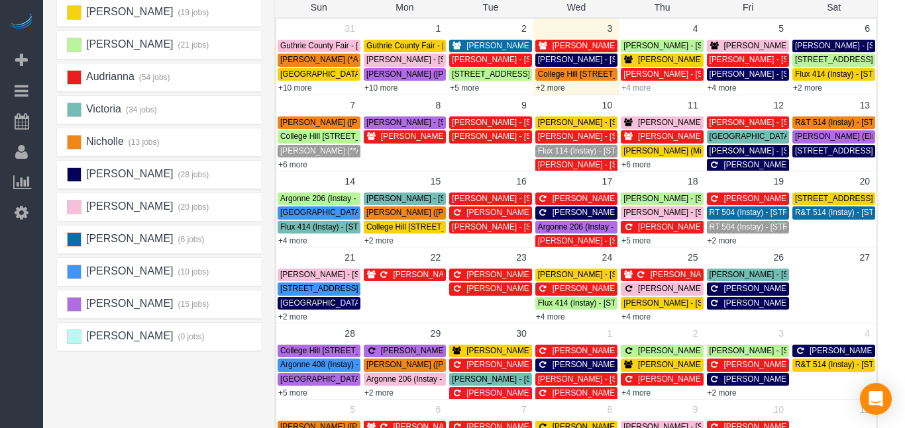
click at [630, 90] on link "+4 more" at bounding box center [635, 87] width 29 height 9
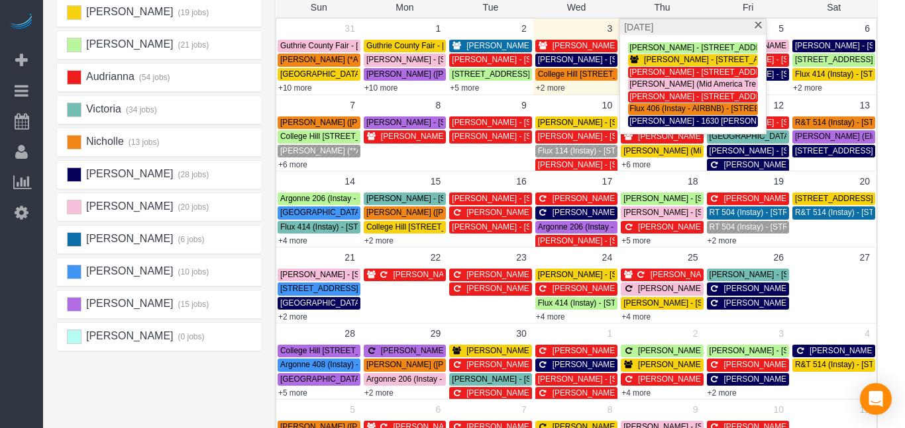
click at [632, 198] on span "[PERSON_NAME] - [STREET_ADDRESS]" at bounding box center [698, 198] width 150 height 9
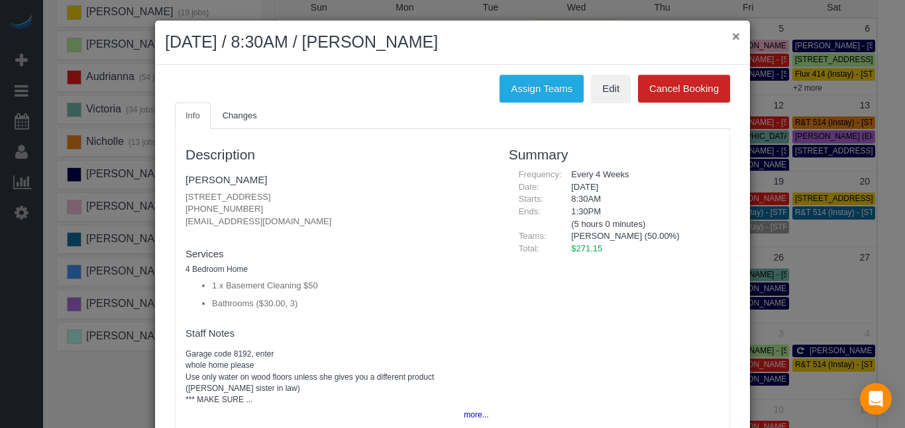
click at [734, 33] on button "×" at bounding box center [736, 36] width 8 height 14
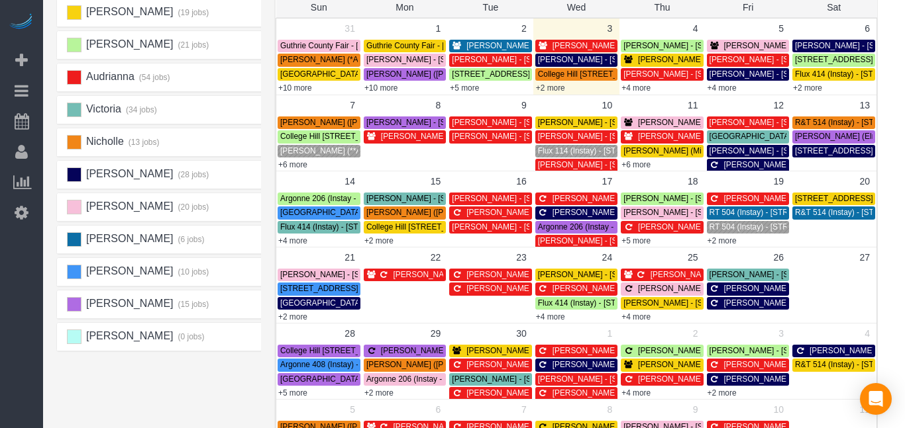
click at [644, 48] on span "[PERSON_NAME] - [STREET_ADDRESS]" at bounding box center [698, 45] width 150 height 9
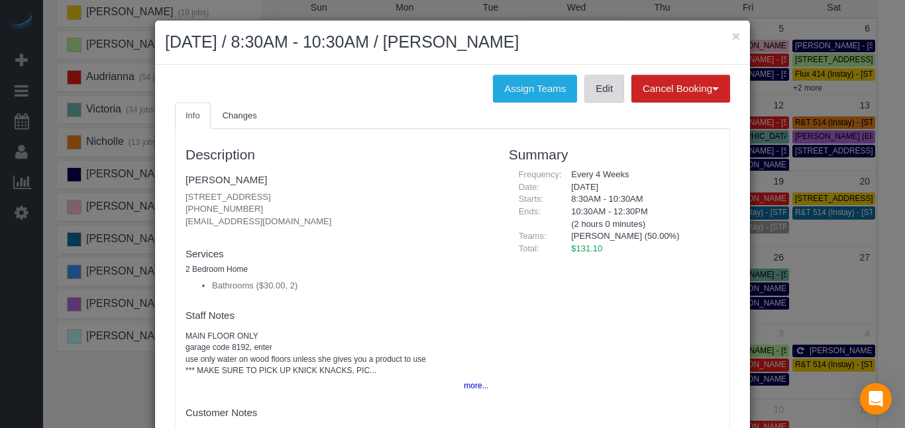
click at [605, 87] on link "Edit" at bounding box center [604, 89] width 40 height 28
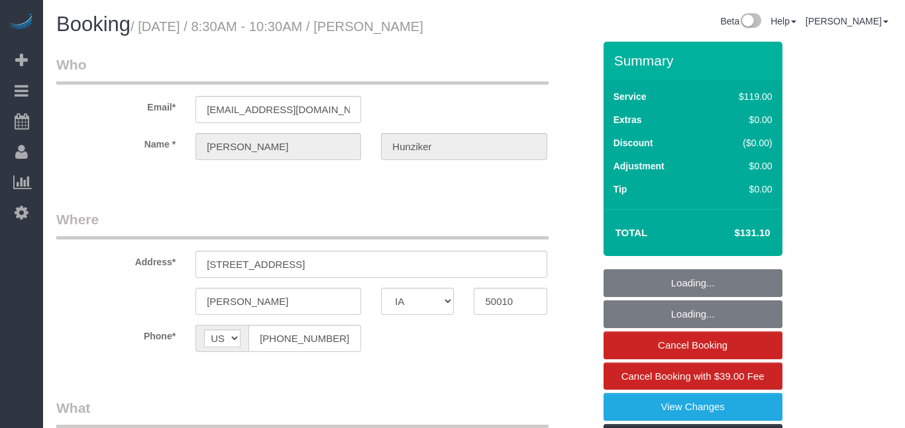
select select "IA"
select select "2"
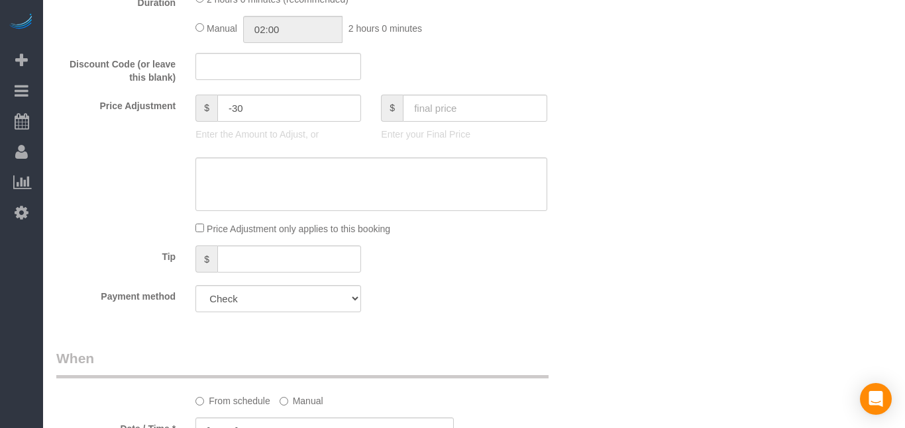
scroll to position [902, 0]
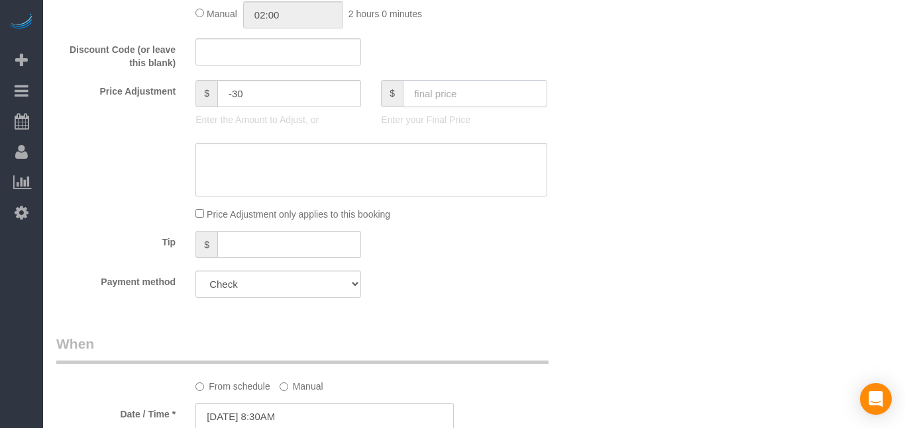
click at [516, 107] on input "text" at bounding box center [475, 93] width 144 height 27
type input "271.15"
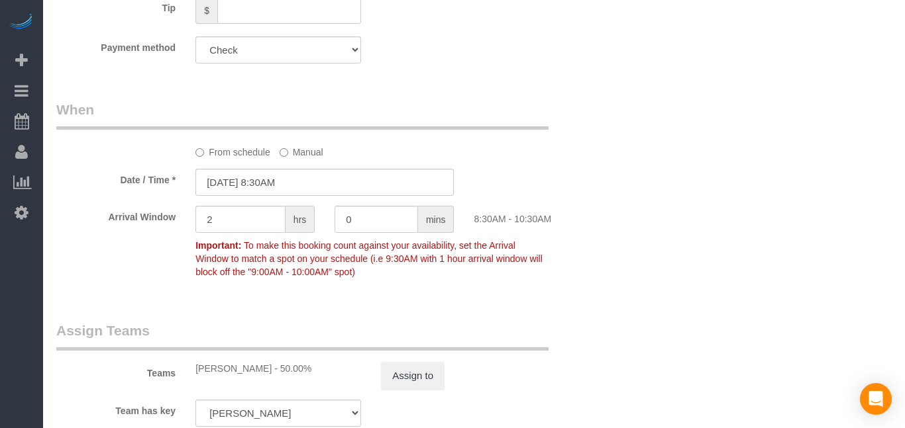
type input "110.05"
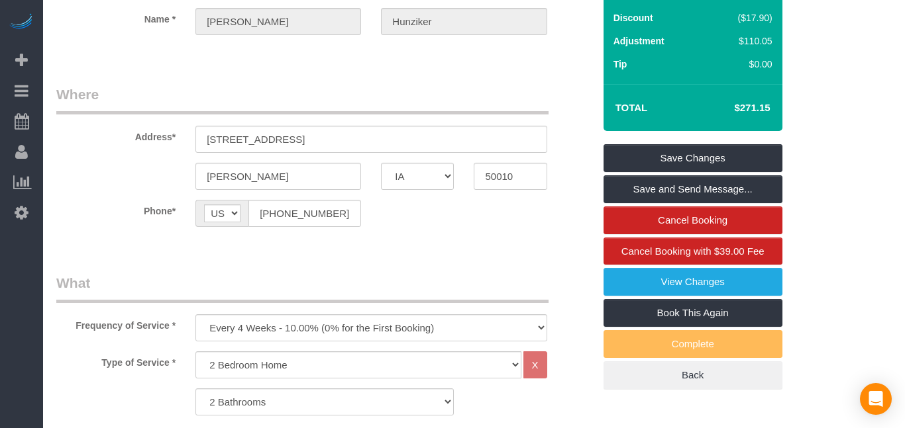
scroll to position [95, 0]
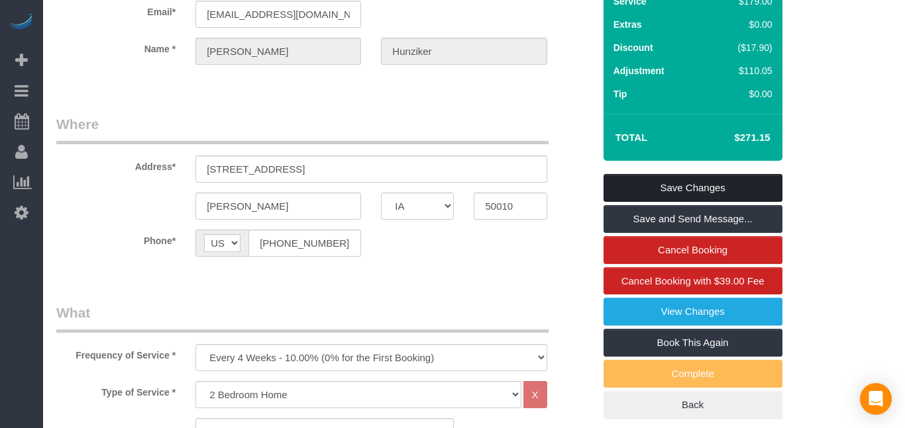
click at [683, 202] on link "Save Changes" at bounding box center [692, 188] width 179 height 28
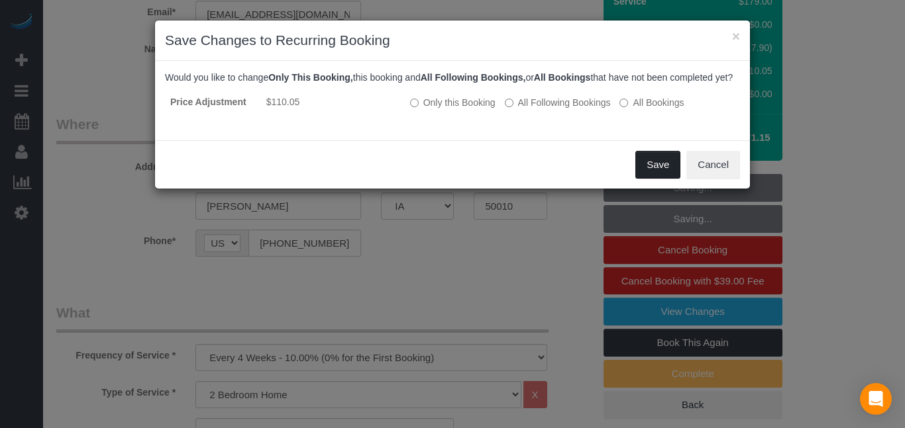
click at [642, 179] on button "Save" at bounding box center [657, 165] width 45 height 28
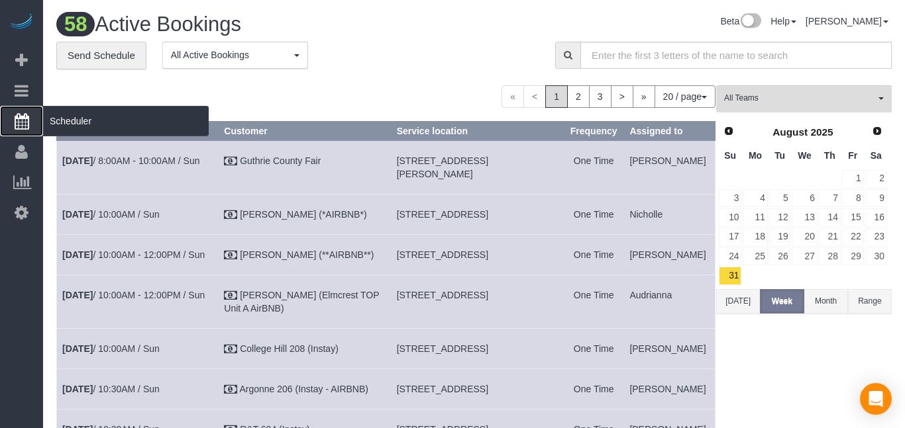
click at [23, 118] on icon at bounding box center [22, 121] width 15 height 16
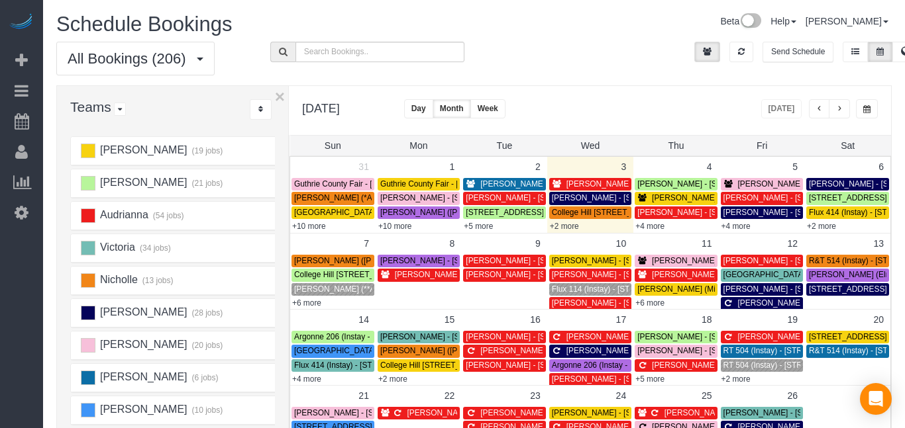
click at [663, 343] on link "[PERSON_NAME] - [STREET_ADDRESS]" at bounding box center [675, 337] width 82 height 13
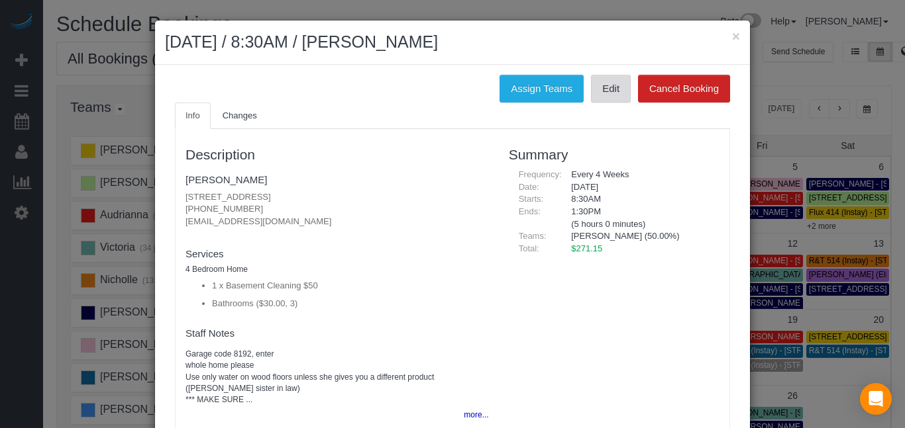
click at [611, 93] on link "Edit" at bounding box center [611, 89] width 40 height 28
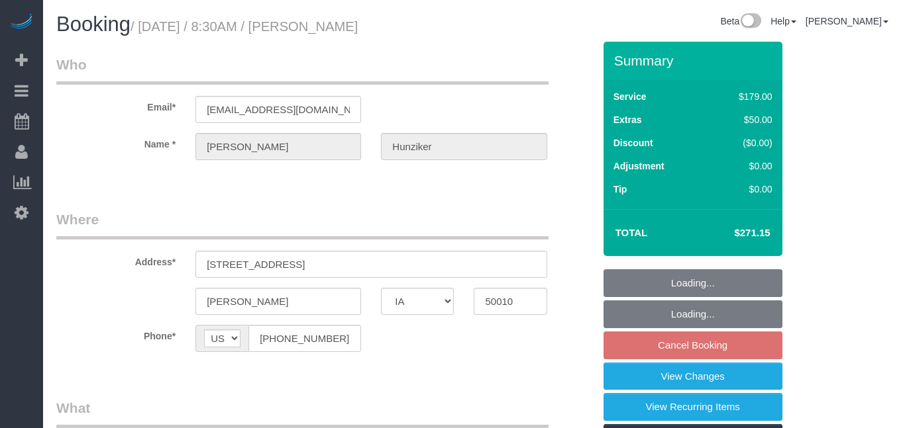
select select "IA"
select select "3"
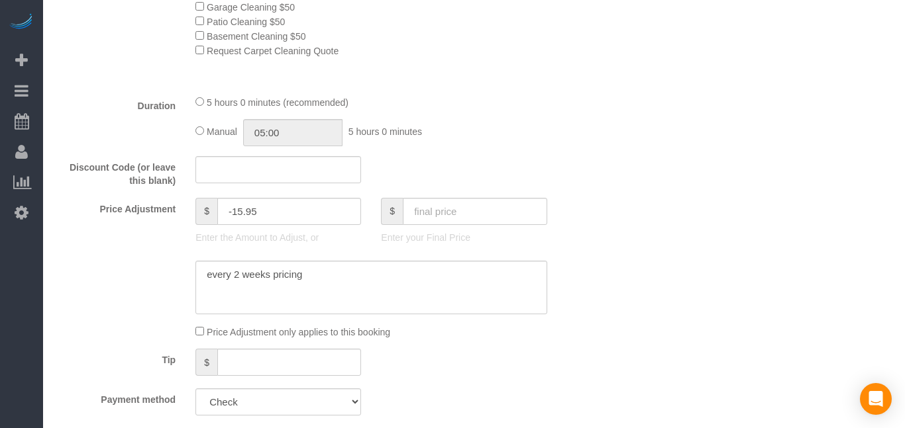
scroll to position [816, 0]
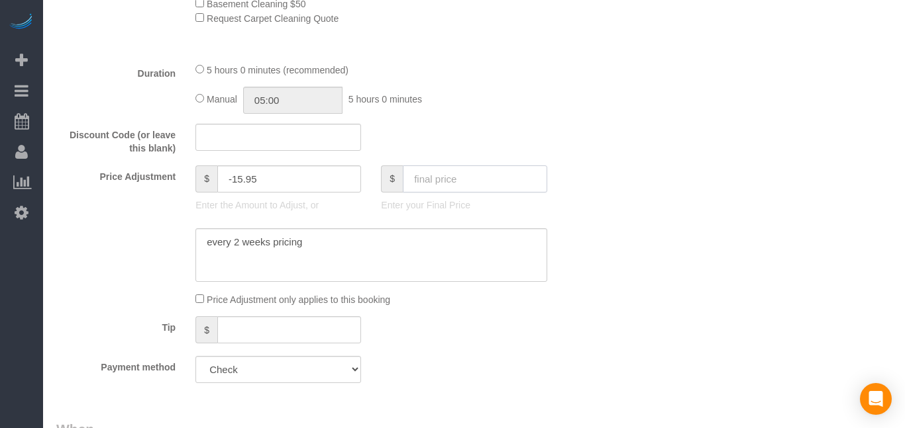
click at [529, 181] on input "text" at bounding box center [475, 179] width 144 height 27
type input "131.10"
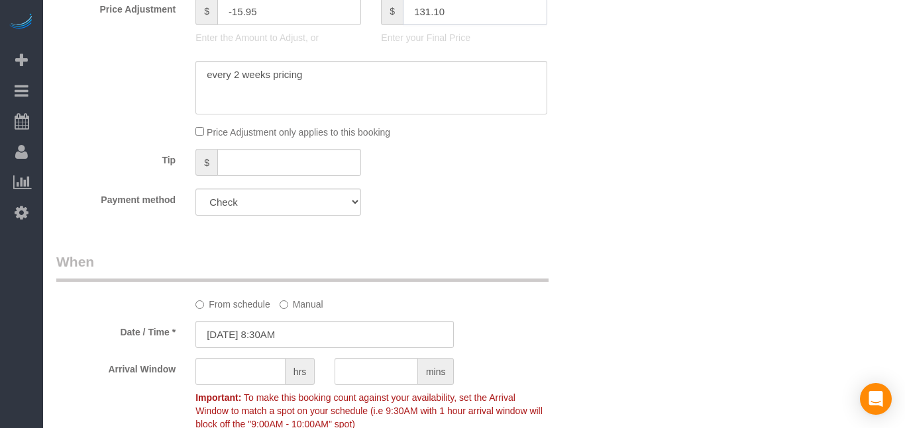
type input "-156"
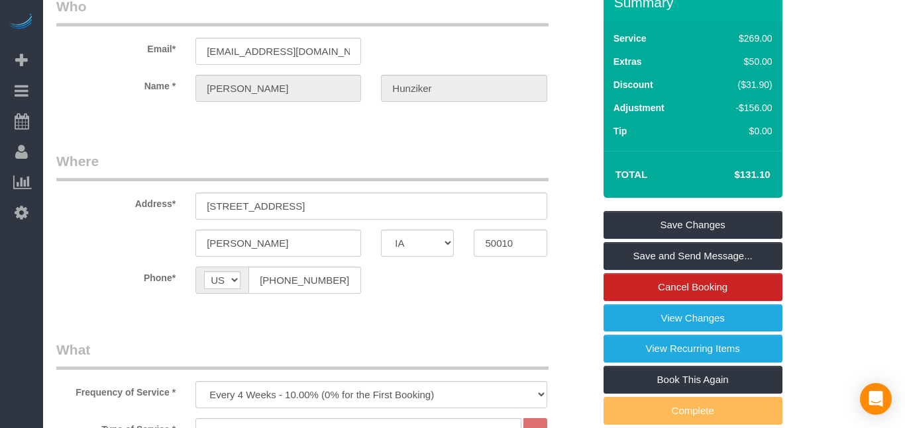
scroll to position [0, 0]
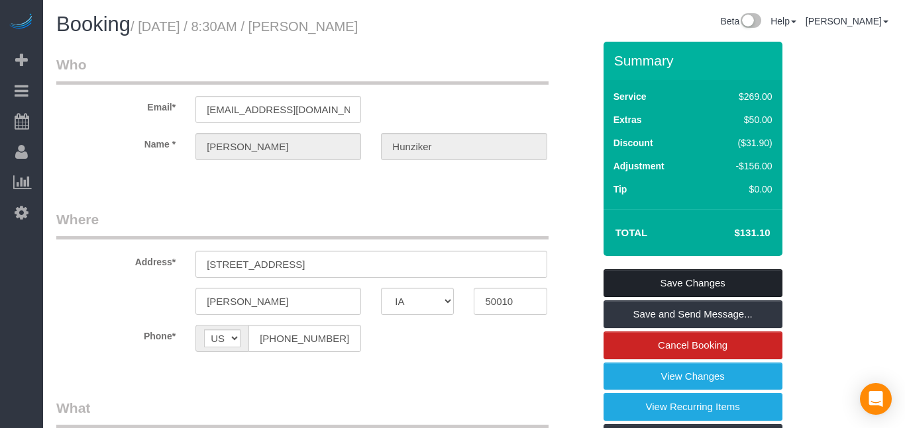
click at [726, 276] on link "Save Changes" at bounding box center [692, 284] width 179 height 28
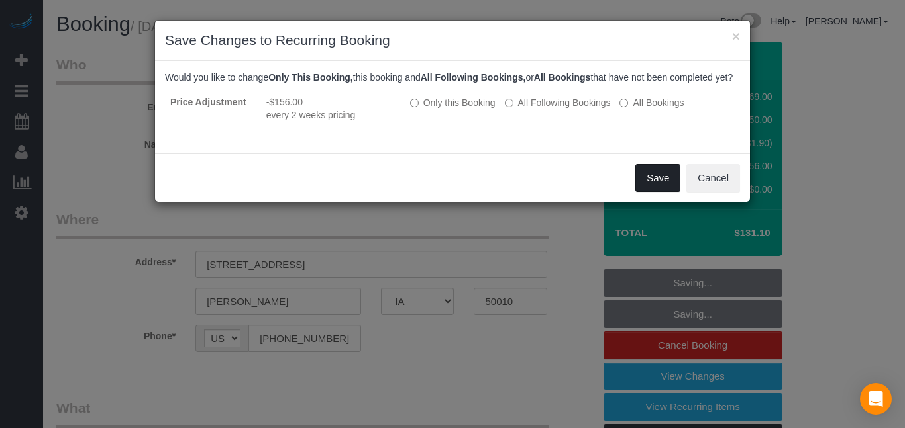
click at [642, 188] on button "Save" at bounding box center [657, 178] width 45 height 28
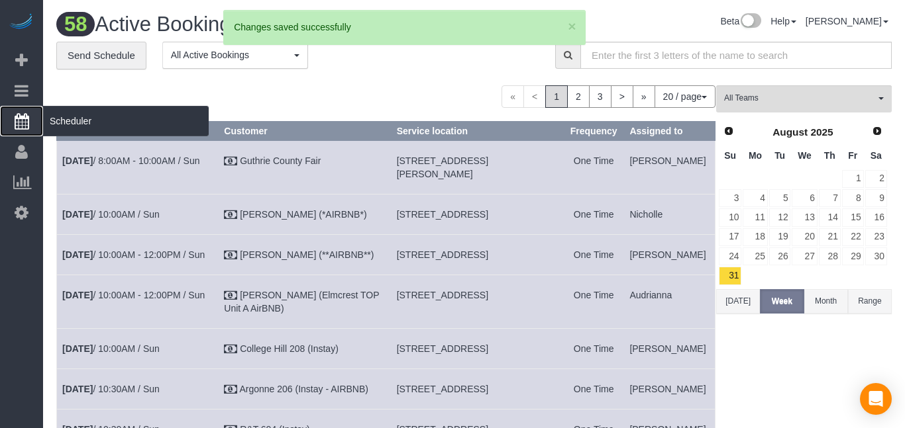
click at [28, 121] on icon at bounding box center [22, 121] width 15 height 16
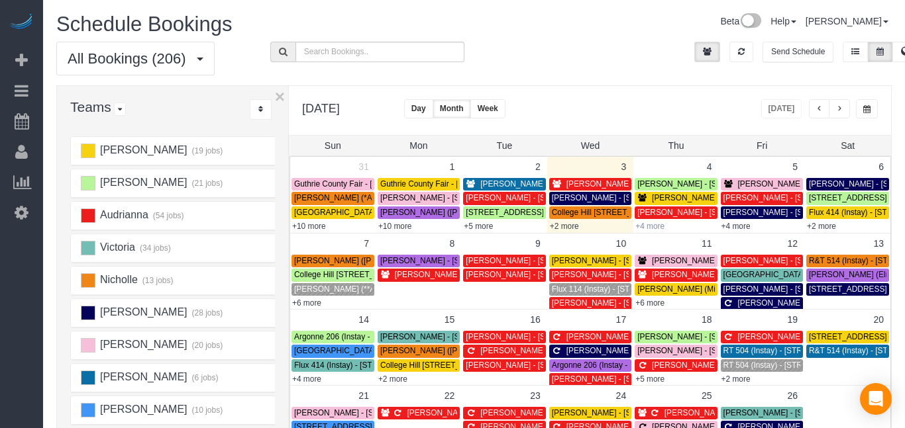
click at [647, 228] on link "+4 more" at bounding box center [649, 226] width 29 height 9
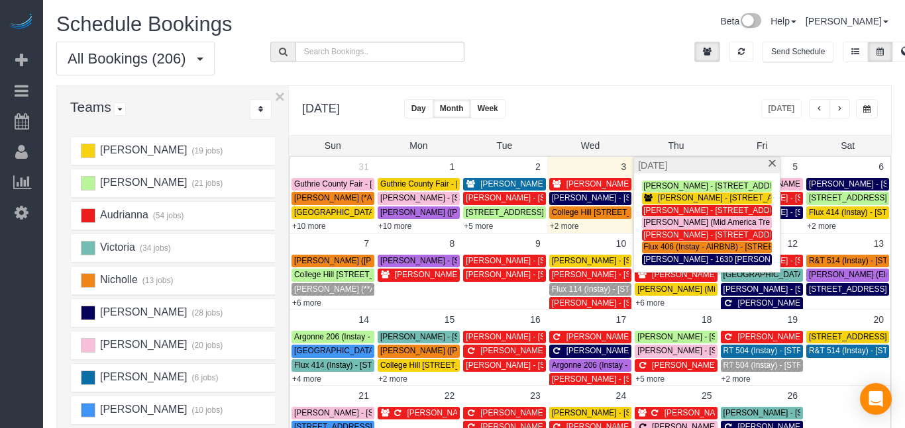
click at [613, 99] on div "Normal Vertical Horizontal" at bounding box center [580, 108] width 137 height 19
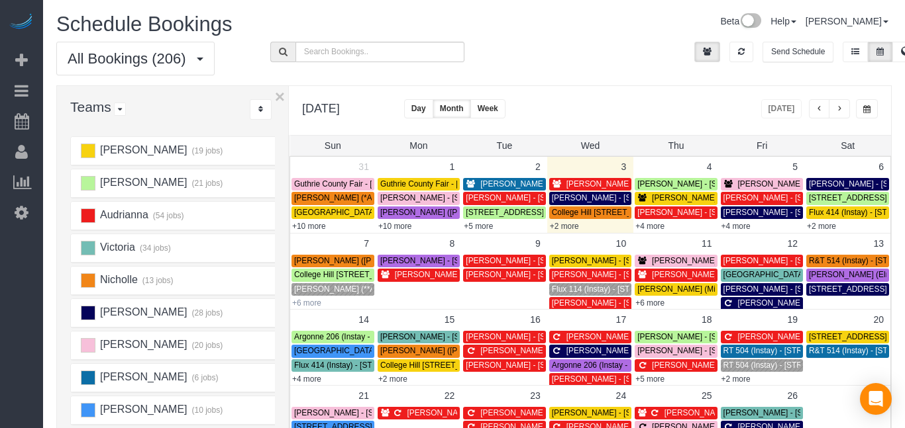
click at [300, 304] on link "+6 more" at bounding box center [306, 303] width 29 height 9
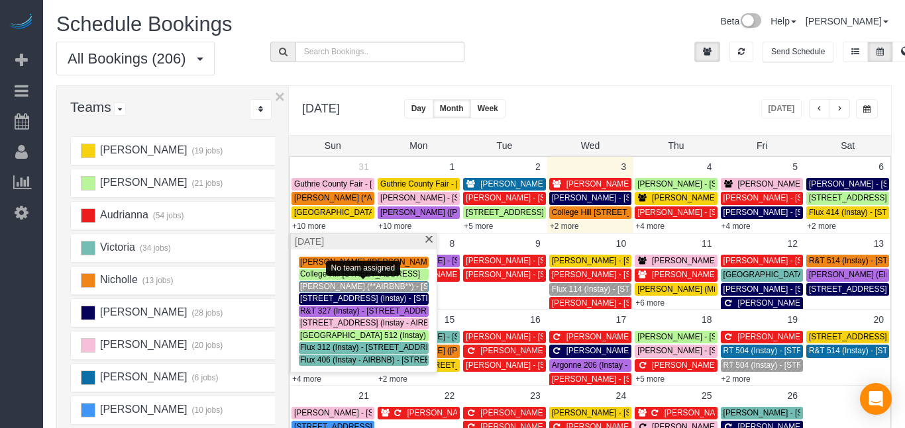
click at [313, 289] on span "[PERSON_NAME] (**AIRBNB**) - [STREET_ADDRESS]" at bounding box center [399, 286] width 199 height 9
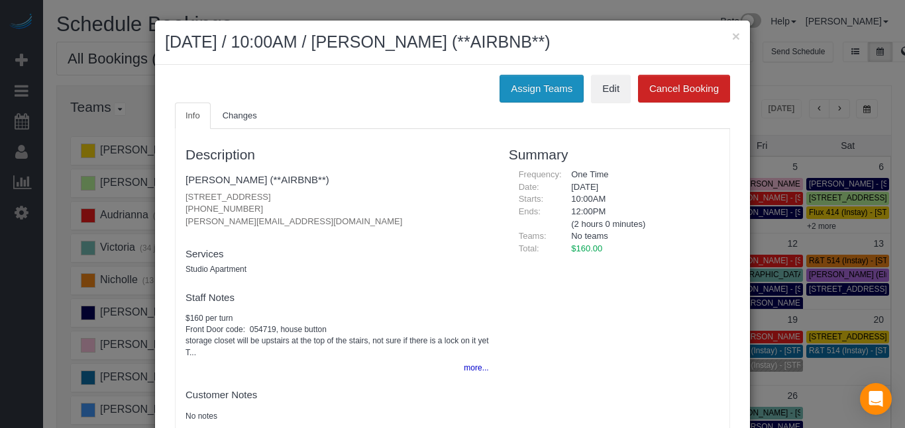
click at [546, 99] on button "Assign Teams" at bounding box center [541, 89] width 84 height 28
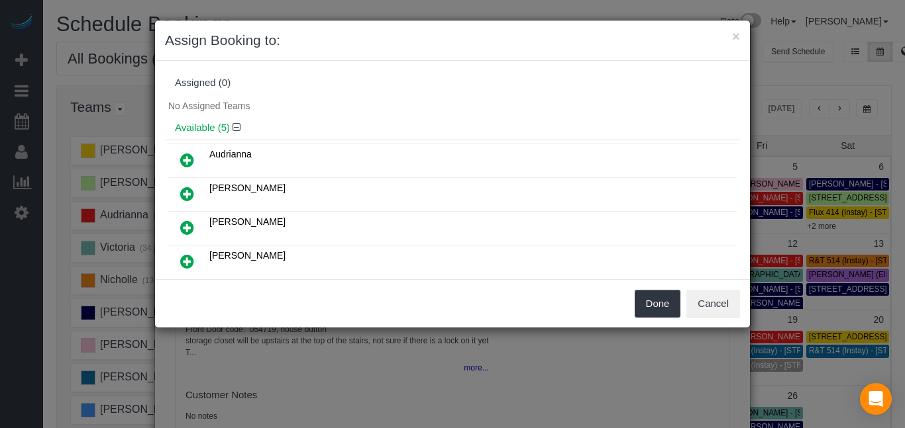
click at [185, 159] on icon at bounding box center [187, 160] width 14 height 16
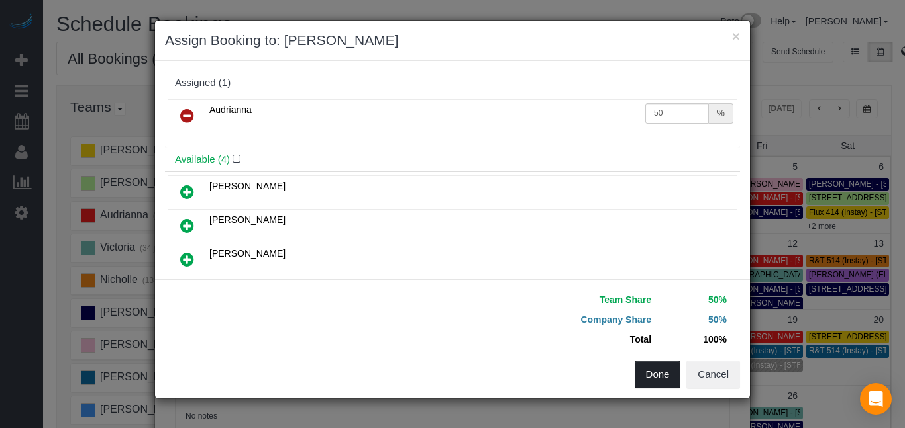
click at [660, 372] on button "Done" at bounding box center [657, 375] width 46 height 28
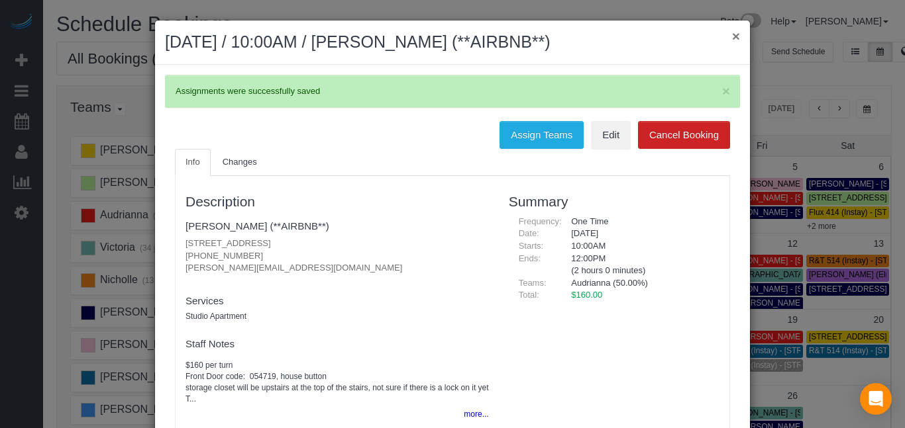
click at [738, 40] on button "×" at bounding box center [736, 36] width 8 height 14
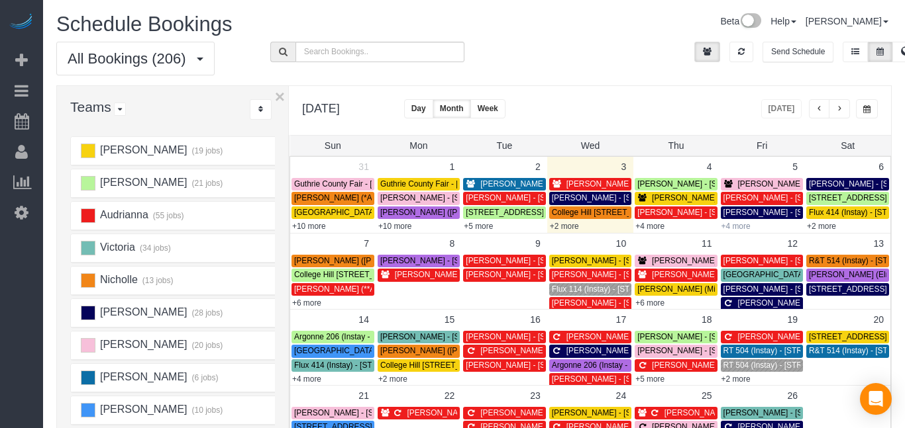
click at [739, 226] on link "+4 more" at bounding box center [735, 226] width 29 height 9
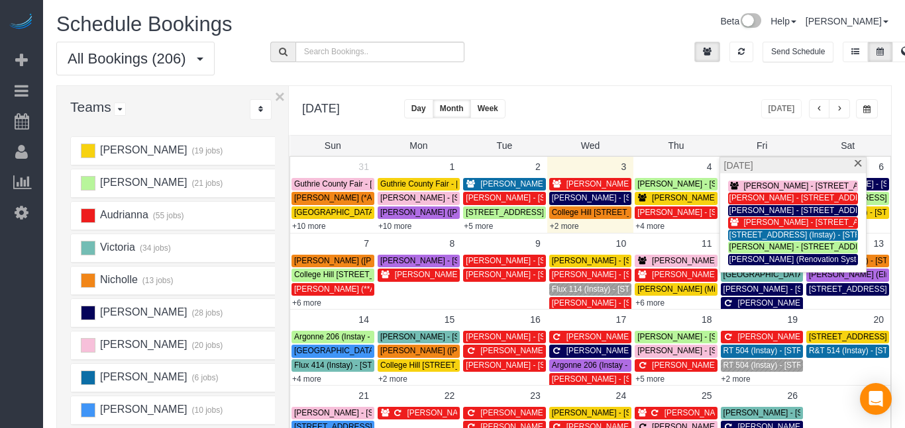
click at [754, 187] on span "[PERSON_NAME] - [STREET_ADDRESS]" at bounding box center [819, 185] width 150 height 9
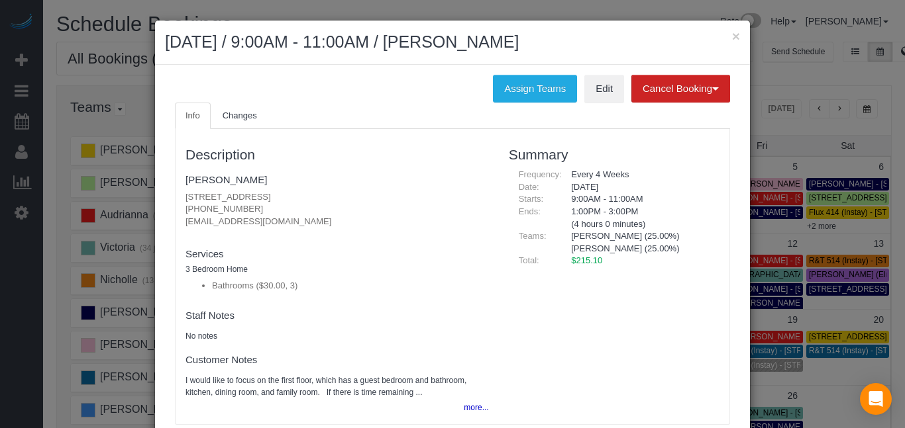
click at [542, 72] on div "Assign Teams Edit Cancel Booking Without Fee With $39.00 Fee Info Changes Descr…" at bounding box center [452, 256] width 595 height 383
click at [536, 86] on button "Assign Teams" at bounding box center [535, 89] width 84 height 28
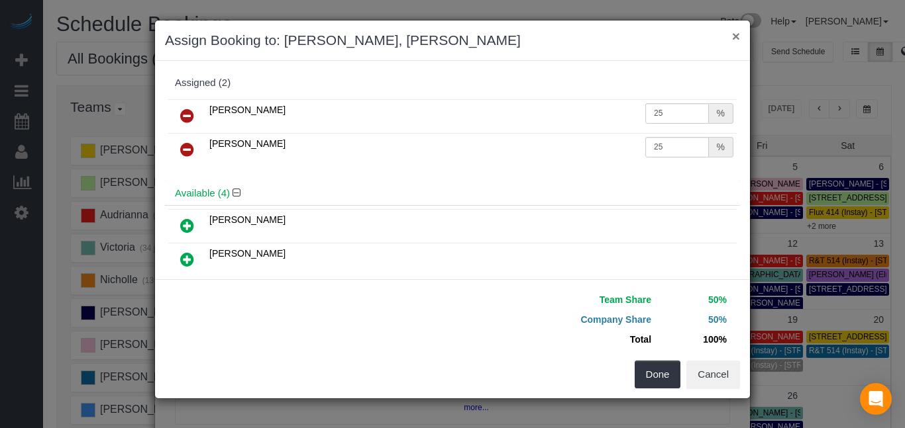
click at [733, 36] on button "×" at bounding box center [736, 36] width 8 height 14
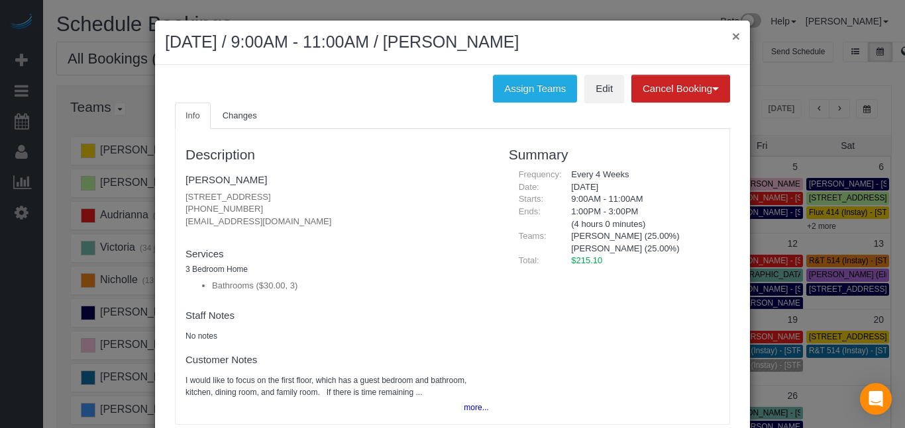
click at [733, 36] on button "×" at bounding box center [736, 36] width 8 height 14
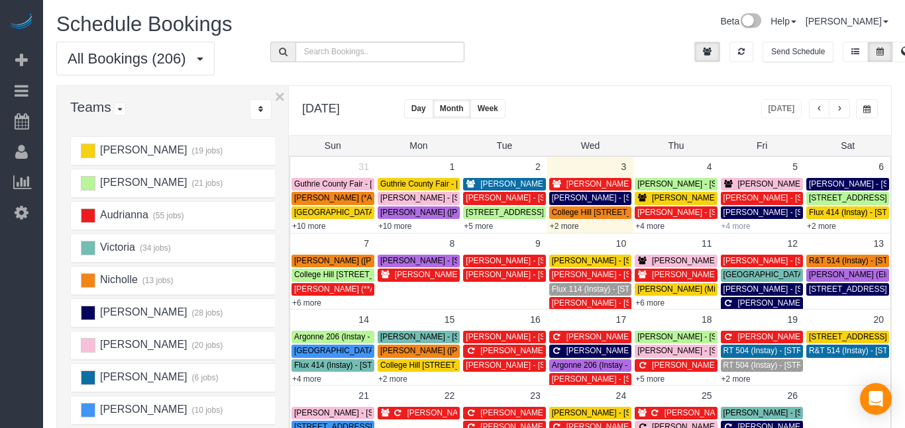
click at [744, 225] on link "+4 more" at bounding box center [735, 226] width 29 height 9
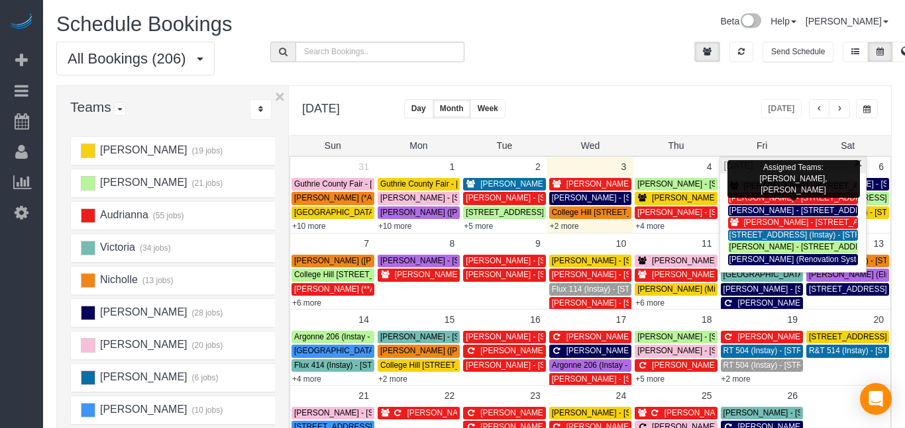
click at [748, 187] on span "[PERSON_NAME] - [STREET_ADDRESS]" at bounding box center [819, 185] width 150 height 9
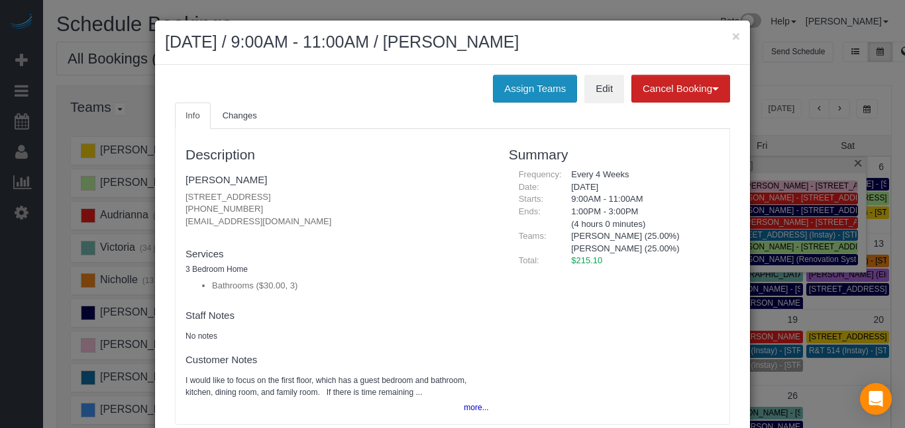
click at [547, 92] on button "Assign Teams" at bounding box center [535, 89] width 84 height 28
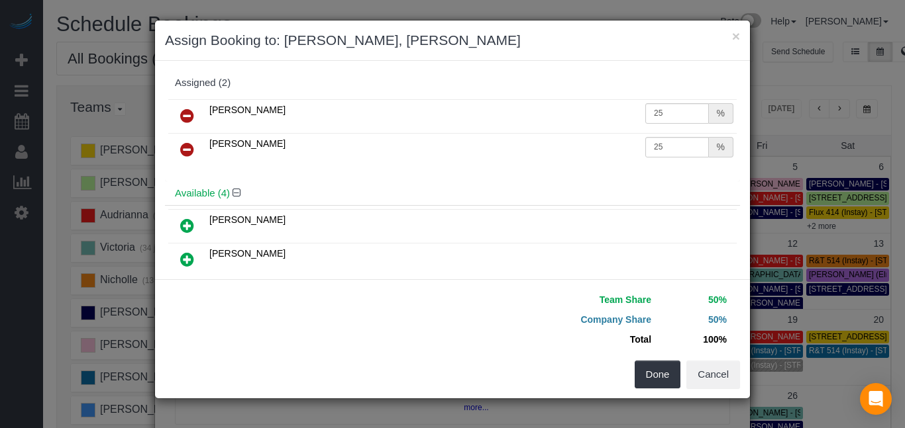
click at [189, 117] on icon at bounding box center [187, 116] width 14 height 16
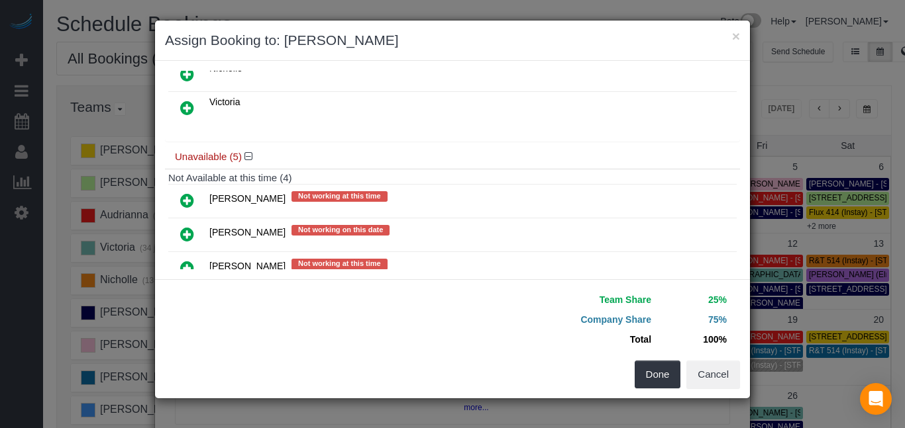
scroll to position [222, 0]
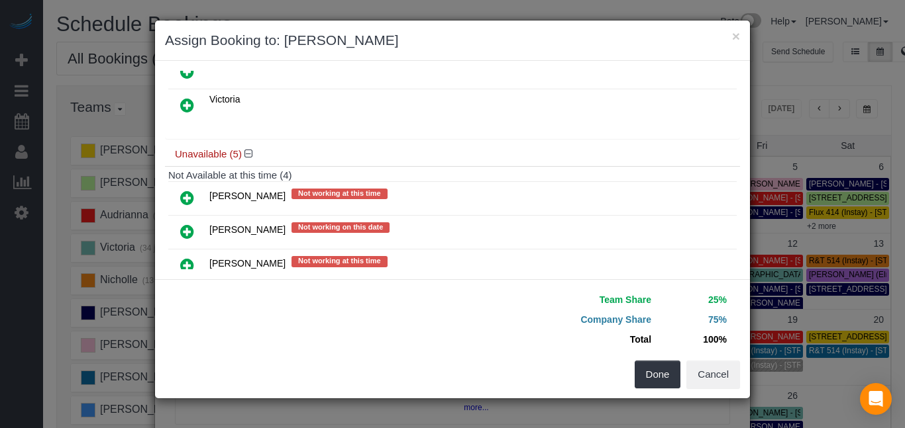
click at [188, 191] on icon at bounding box center [187, 198] width 14 height 16
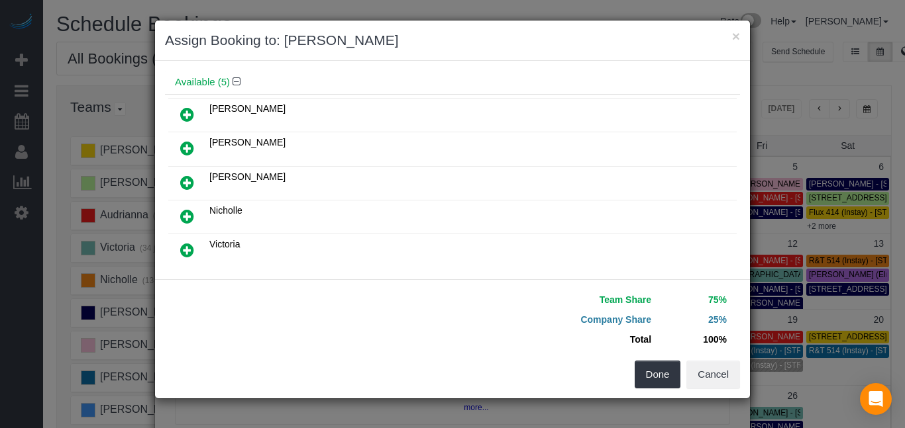
scroll to position [0, 0]
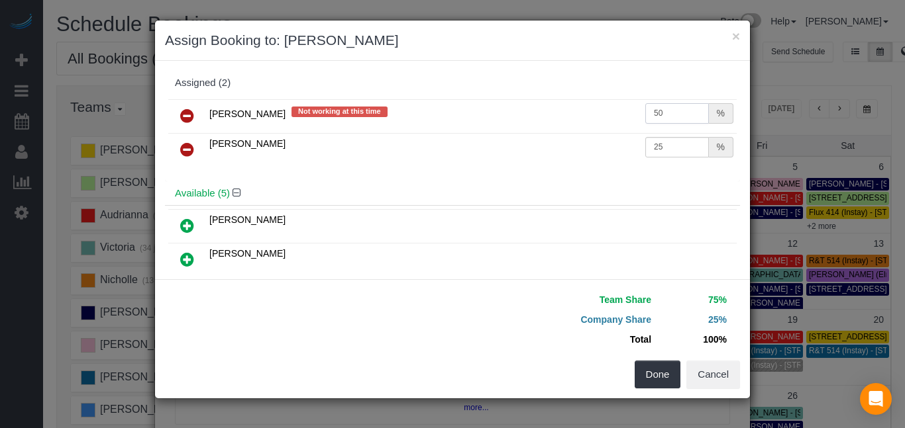
click at [685, 107] on input "50" at bounding box center [677, 113] width 64 height 21
type input "5"
type input "25"
click at [651, 375] on button "Done" at bounding box center [657, 375] width 46 height 28
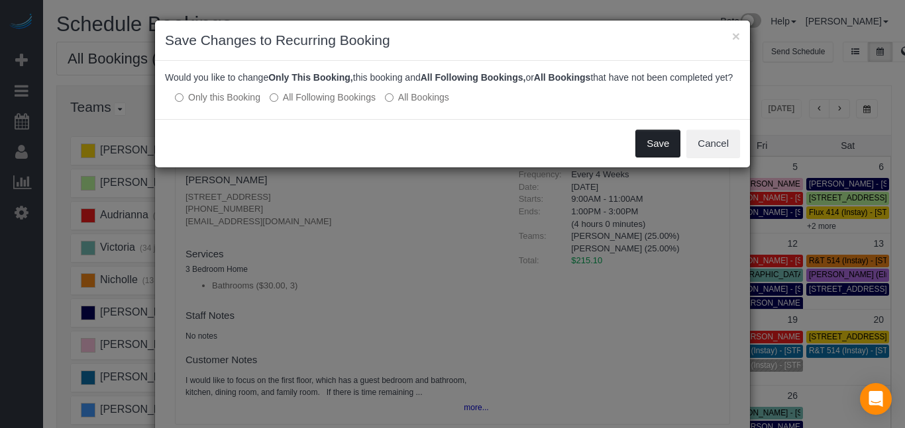
click at [650, 156] on button "Save" at bounding box center [657, 144] width 45 height 28
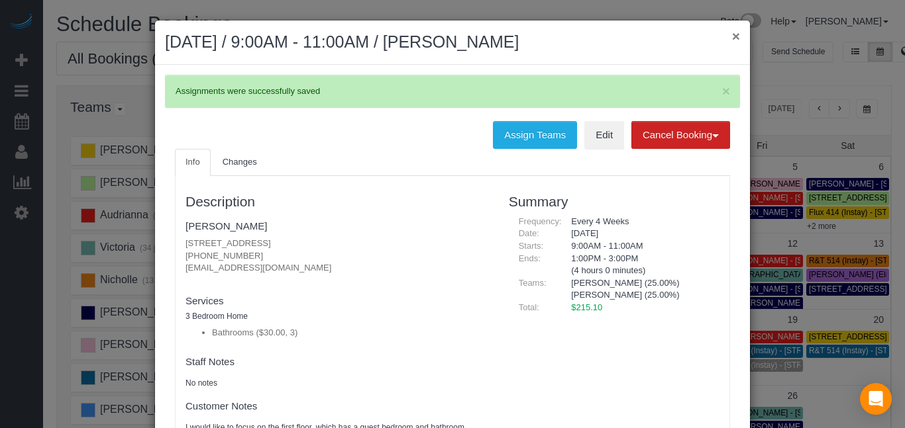
click at [735, 35] on button "×" at bounding box center [736, 36] width 8 height 14
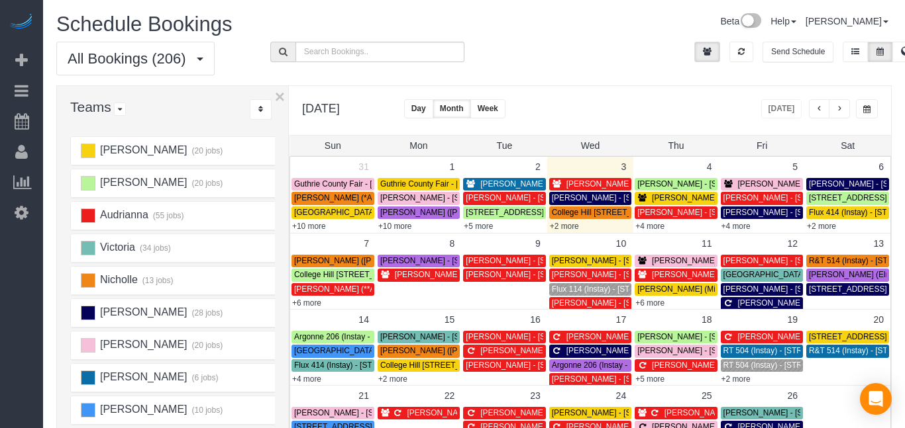
click at [689, 199] on span "[PERSON_NAME] - [STREET_ADDRESS]" at bounding box center [727, 197] width 150 height 9
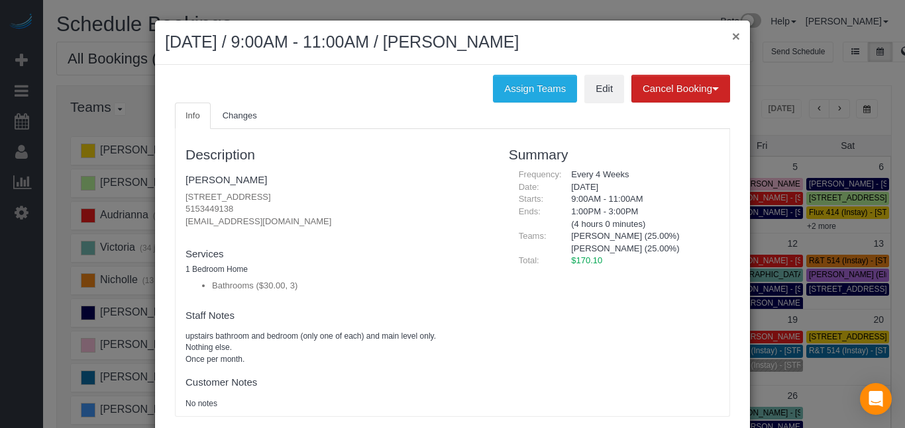
click at [737, 40] on button "×" at bounding box center [736, 36] width 8 height 14
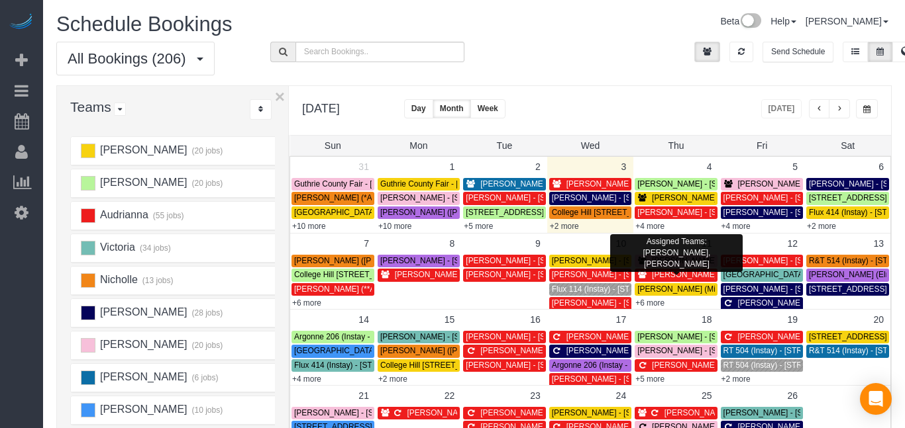
click at [698, 260] on span "[PERSON_NAME] - [STREET_ADDRESS]" at bounding box center [727, 260] width 150 height 9
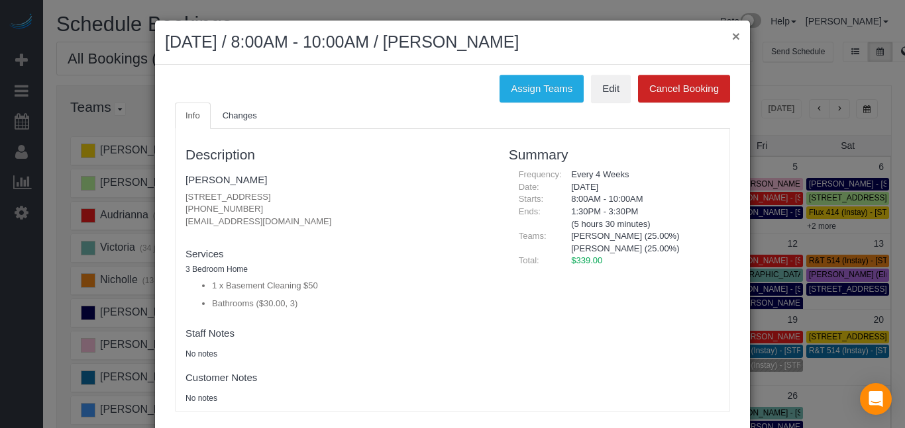
click at [735, 37] on button "×" at bounding box center [736, 36] width 8 height 14
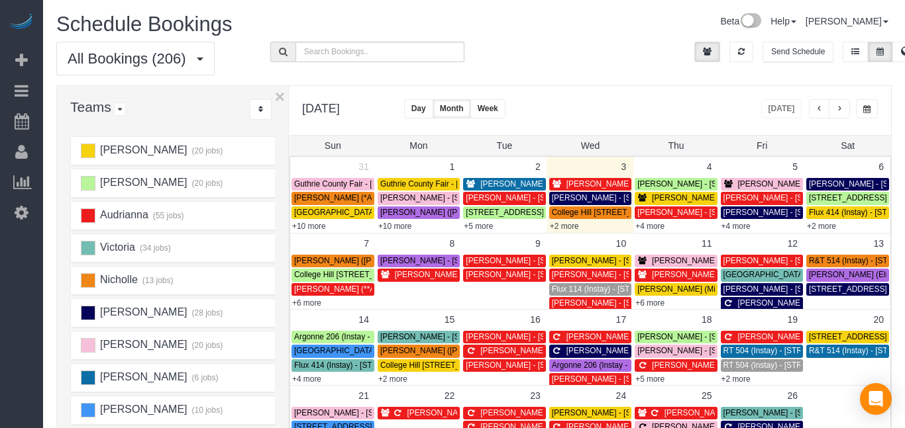
click at [576, 289] on span "Flux 114 (Instay) - [STREET_ADDRESS]" at bounding box center [624, 289] width 144 height 9
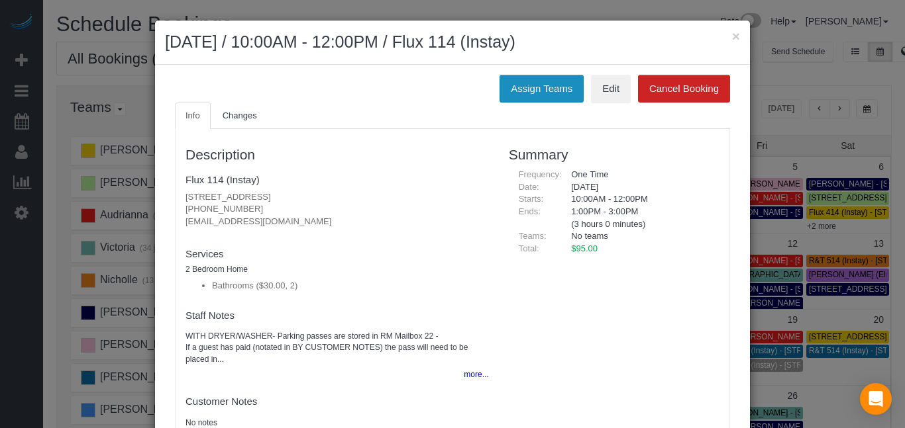
click at [516, 81] on button "Assign Teams" at bounding box center [541, 89] width 84 height 28
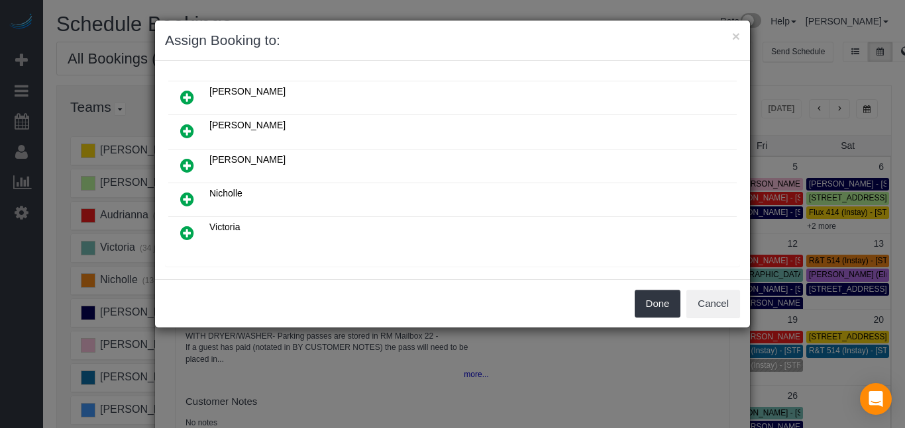
click at [187, 230] on icon at bounding box center [187, 233] width 14 height 16
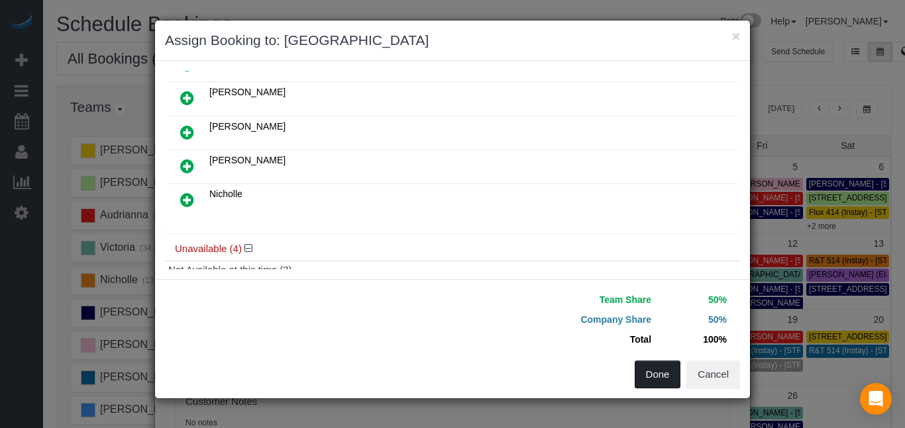
click at [645, 378] on button "Done" at bounding box center [657, 375] width 46 height 28
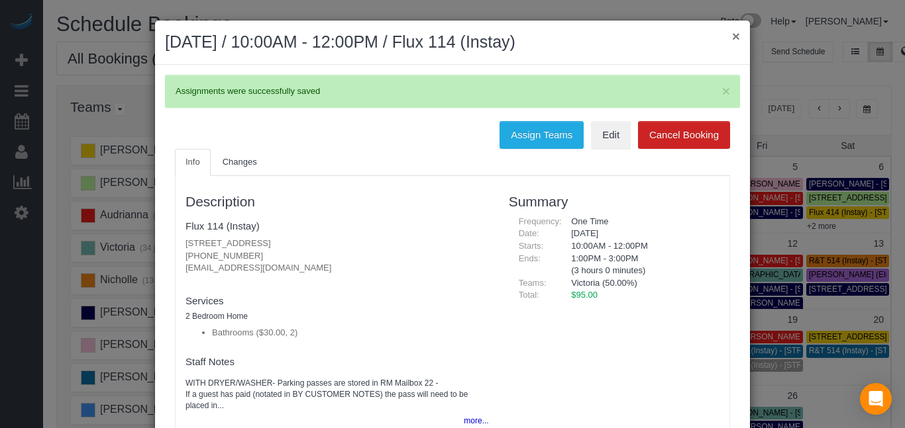
click at [734, 34] on button "×" at bounding box center [736, 36] width 8 height 14
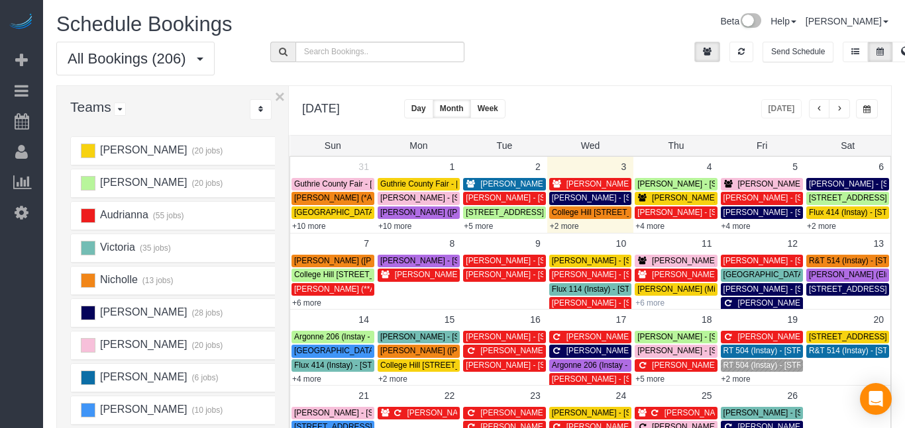
click at [656, 303] on link "+6 more" at bounding box center [649, 303] width 29 height 9
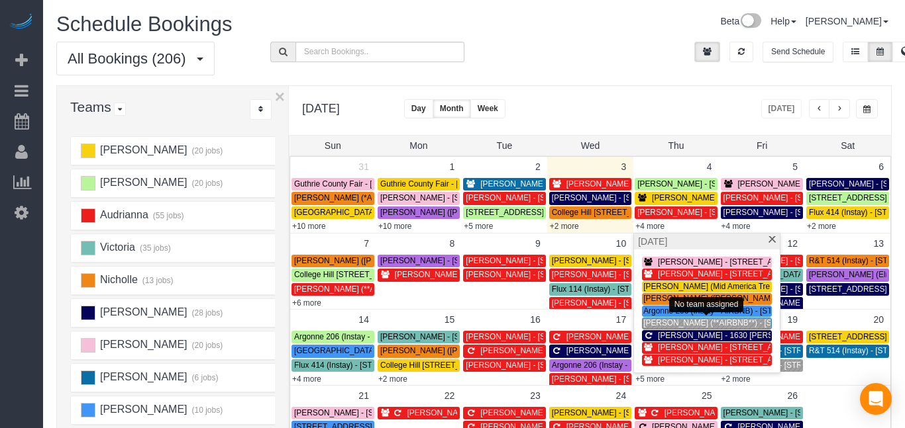
click at [659, 325] on span "[PERSON_NAME] (**AIRBNB**) - [STREET_ADDRESS]" at bounding box center [742, 323] width 199 height 9
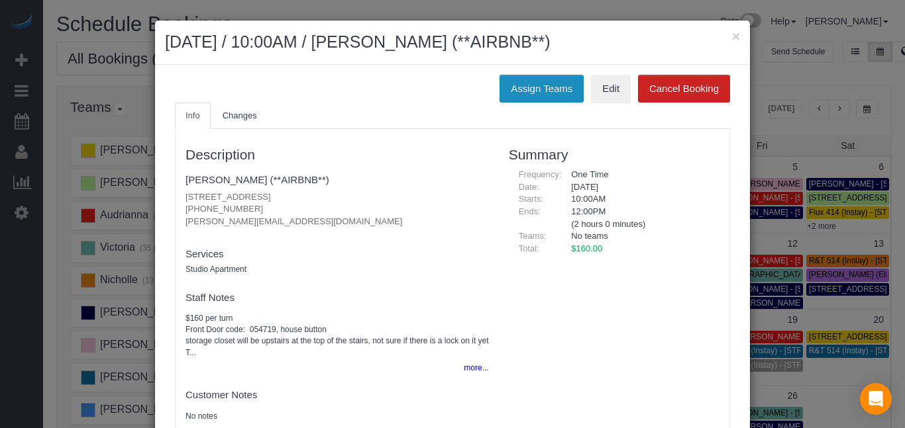
click at [525, 95] on button "Assign Teams" at bounding box center [541, 89] width 84 height 28
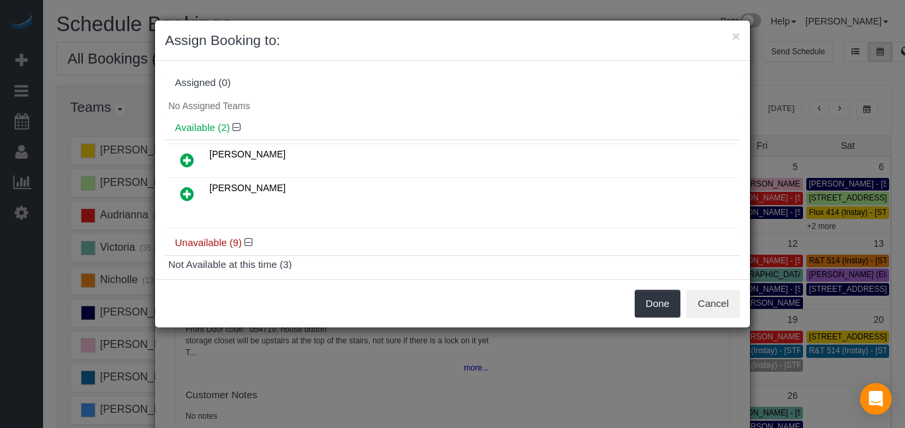
click at [187, 161] on icon at bounding box center [187, 160] width 14 height 16
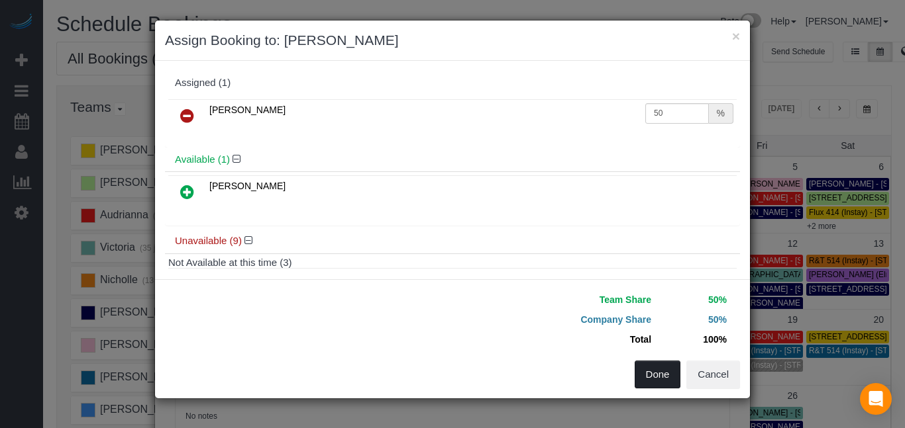
click at [663, 377] on button "Done" at bounding box center [657, 375] width 46 height 28
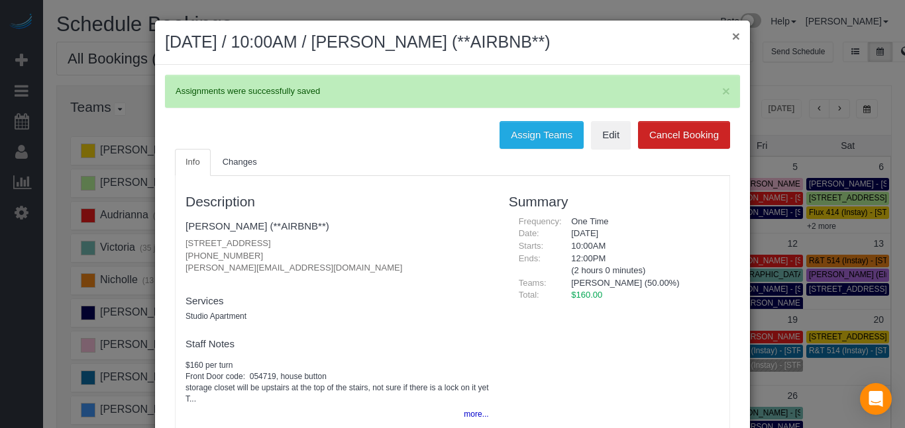
click at [734, 37] on button "×" at bounding box center [736, 36] width 8 height 14
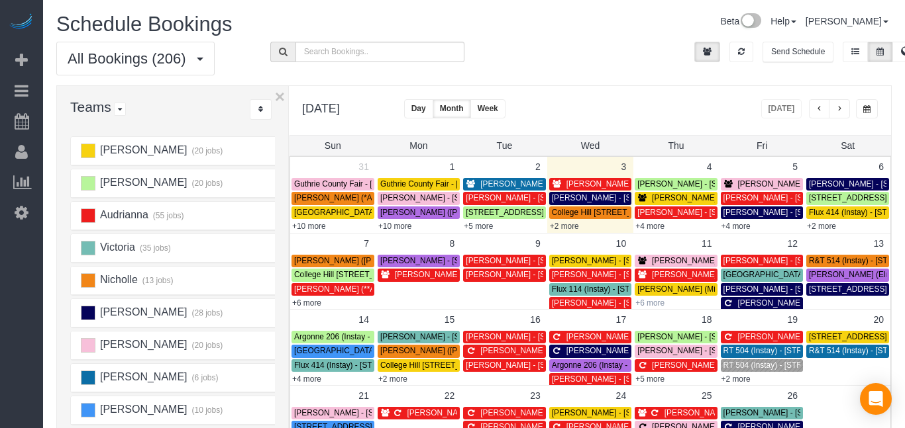
click at [644, 303] on link "+6 more" at bounding box center [649, 303] width 29 height 9
click at [593, 93] on div "September 2025 Today Day Month Week Normal Vertical Horizontal" at bounding box center [590, 110] width 602 height 49
click at [303, 380] on link "+4 more" at bounding box center [306, 379] width 29 height 9
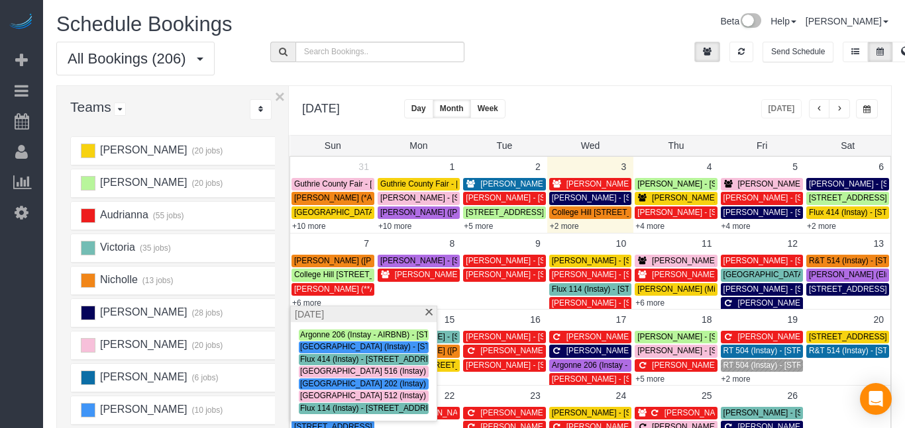
click at [480, 45] on div "All Bookings (206) All Bookings Unassigned Bookings Recurring Bookings New Cust…" at bounding box center [473, 64] width 855 height 44
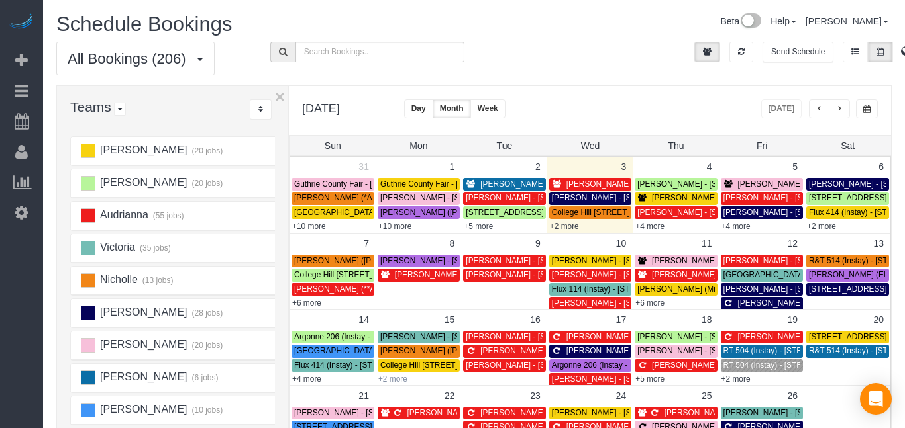
click at [406, 377] on link "+2 more" at bounding box center [392, 379] width 29 height 9
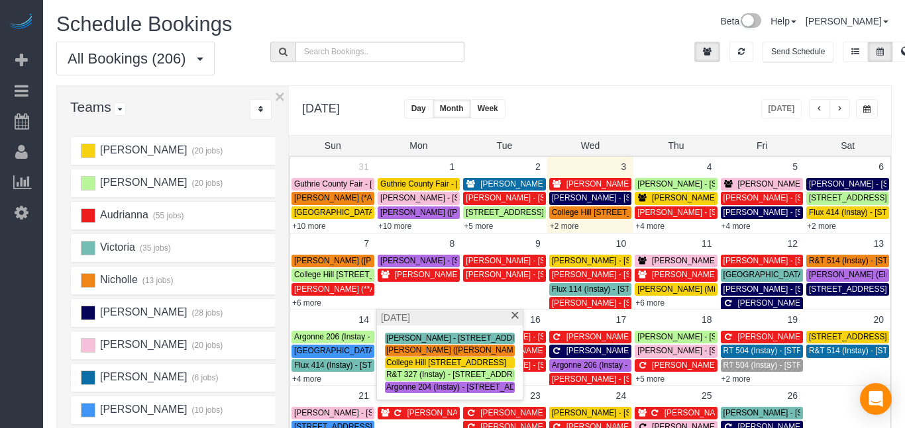
click at [529, 84] on div "All Bookings (206) All Bookings Unassigned Bookings Recurring Bookings New Cust…" at bounding box center [473, 64] width 855 height 44
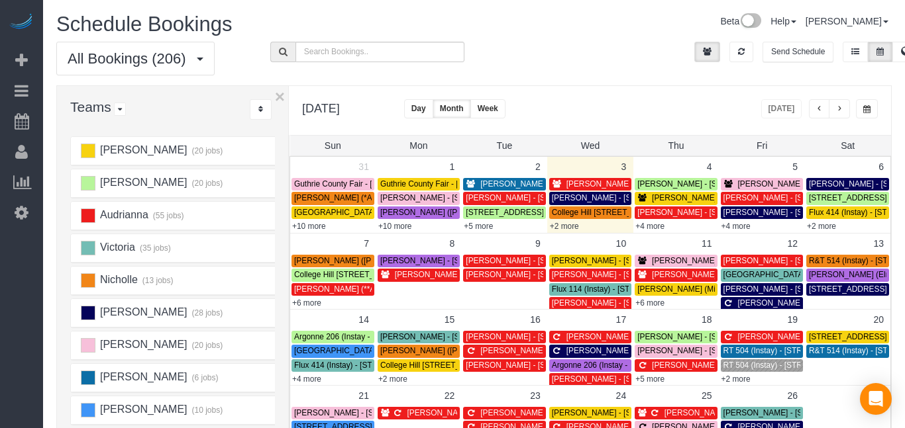
click at [740, 369] on span "RT 504 (Instay) - [STREET_ADDRESS]" at bounding box center [792, 365] width 139 height 9
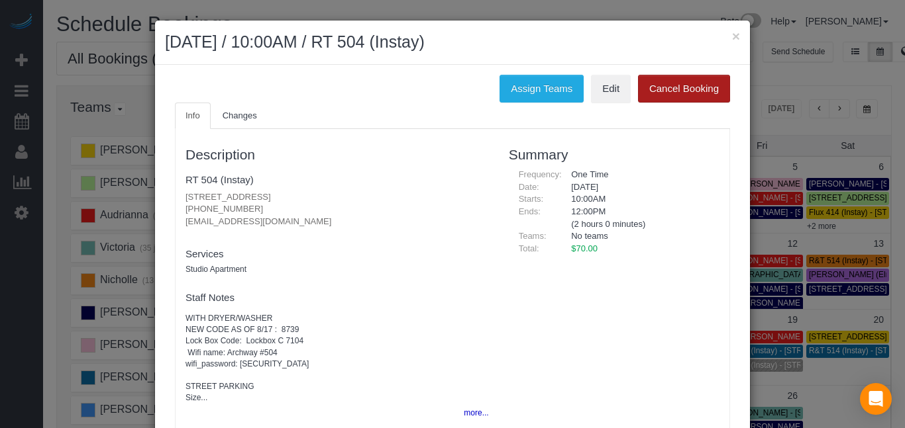
click at [669, 95] on button "Cancel Booking" at bounding box center [684, 89] width 92 height 28
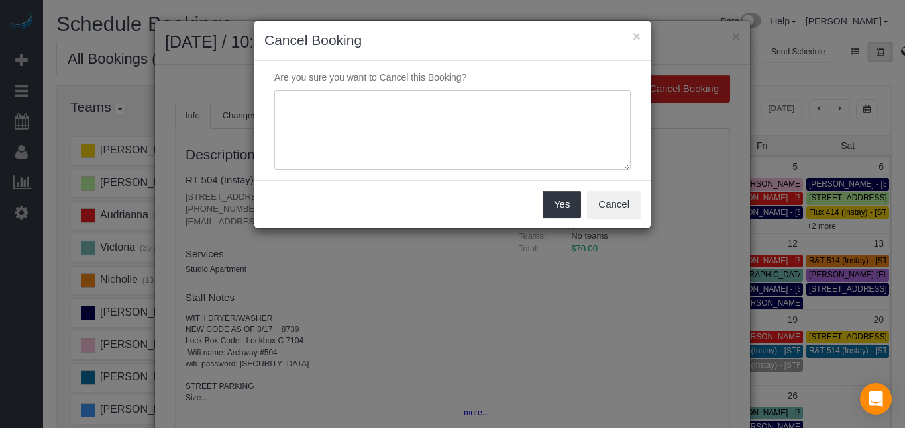
click at [464, 85] on div "Are you sure you want to Cancel this Booking?" at bounding box center [452, 120] width 396 height 119
click at [470, 102] on textarea at bounding box center [452, 130] width 356 height 81
type textarea "duplicate"
click at [558, 209] on button "Yes" at bounding box center [561, 205] width 38 height 28
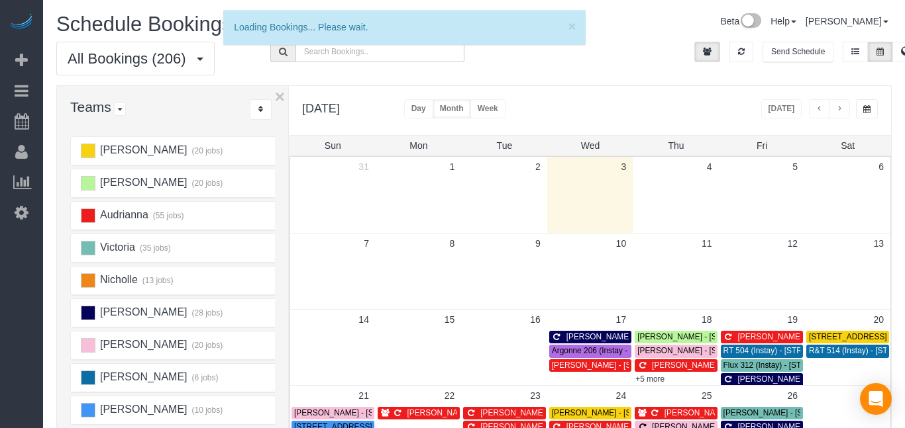
click at [593, 81] on div "All Bookings (206) All Bookings Unassigned Bookings Recurring Bookings New Cust…" at bounding box center [473, 64] width 855 height 44
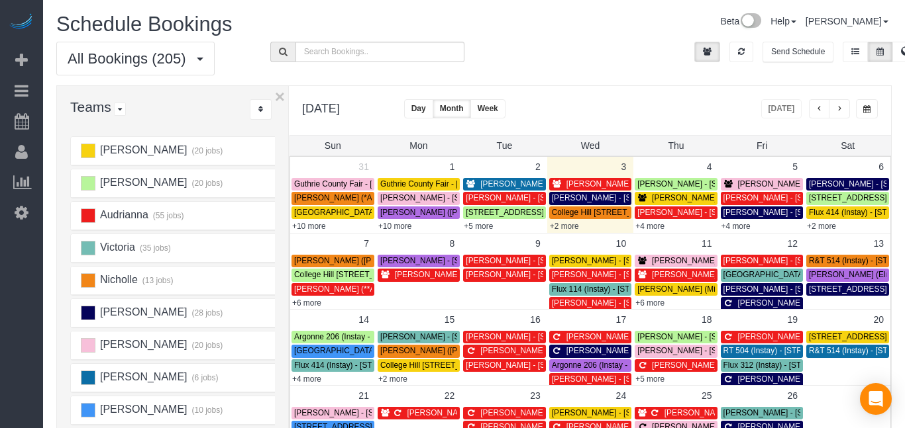
scroll to position [103, 0]
